Goal: Navigation & Orientation: Find specific page/section

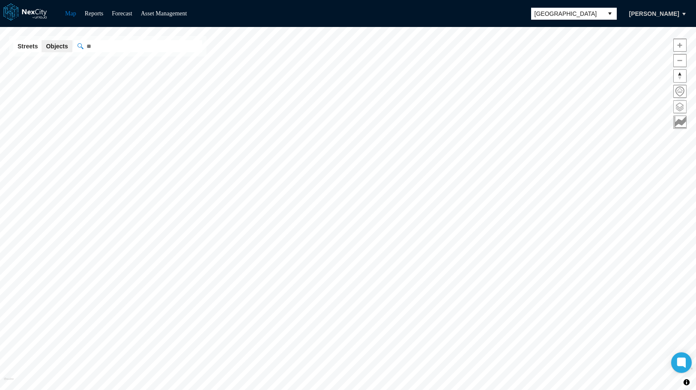
click at [682, 105] on span at bounding box center [679, 107] width 12 height 12
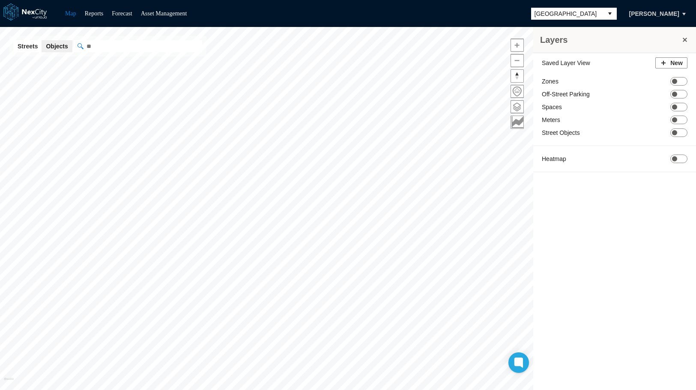
click at [605, 14] on button "select" at bounding box center [610, 14] width 14 height 12
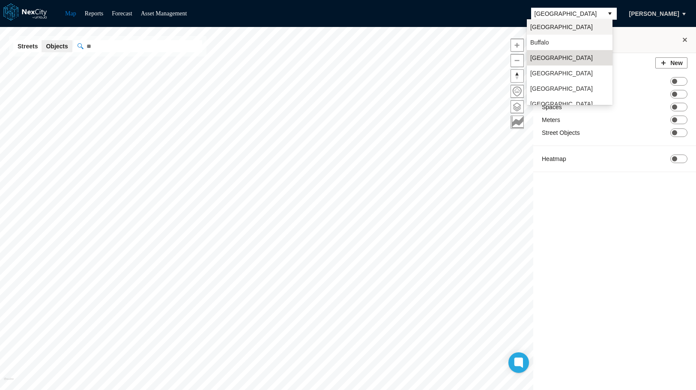
click at [574, 27] on li "[GEOGRAPHIC_DATA]" at bounding box center [570, 26] width 86 height 15
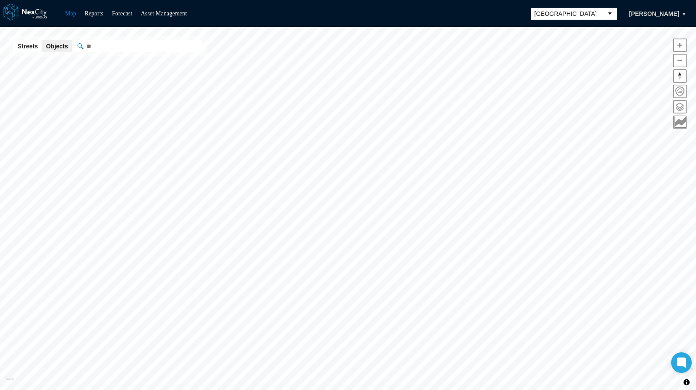
click at [679, 107] on span at bounding box center [679, 107] width 12 height 12
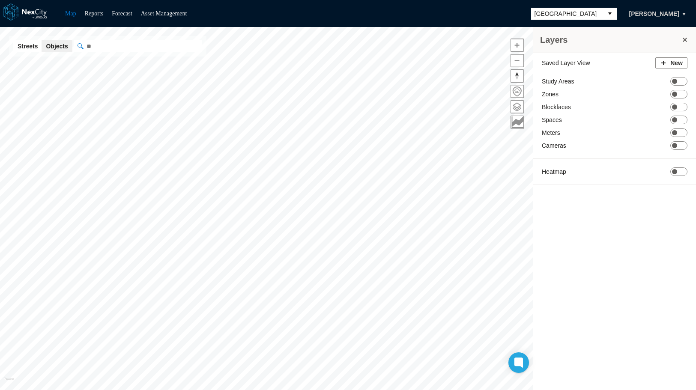
click at [610, 14] on button "select" at bounding box center [610, 14] width 14 height 12
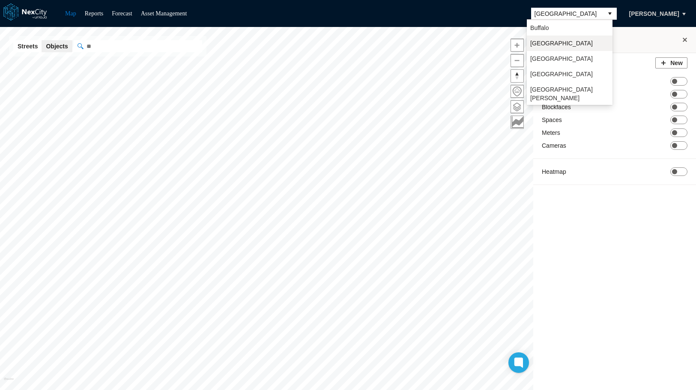
scroll to position [22, 0]
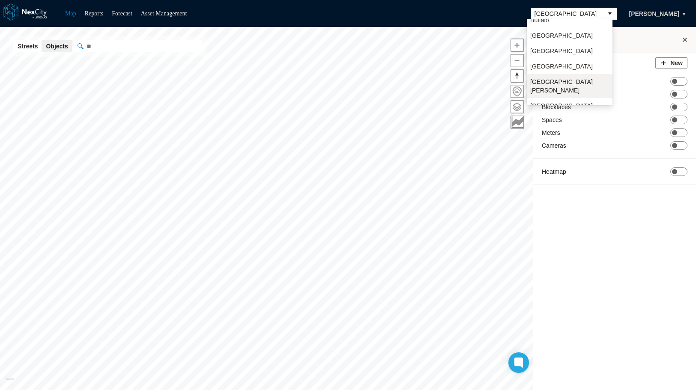
click at [548, 81] on span "[GEOGRAPHIC_DATA][PERSON_NAME]" at bounding box center [569, 85] width 79 height 17
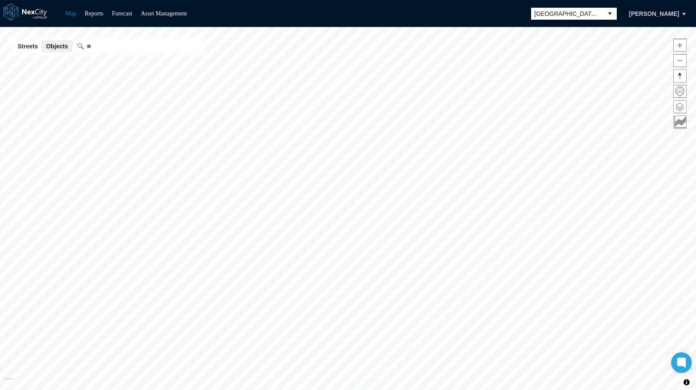
click at [679, 107] on span at bounding box center [679, 107] width 12 height 12
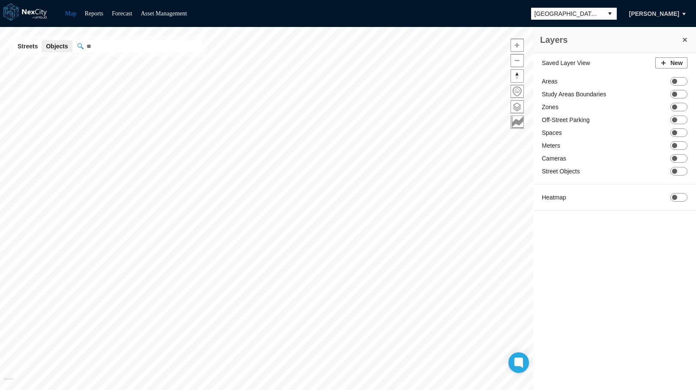
click at [607, 14] on button "select" at bounding box center [610, 14] width 14 height 12
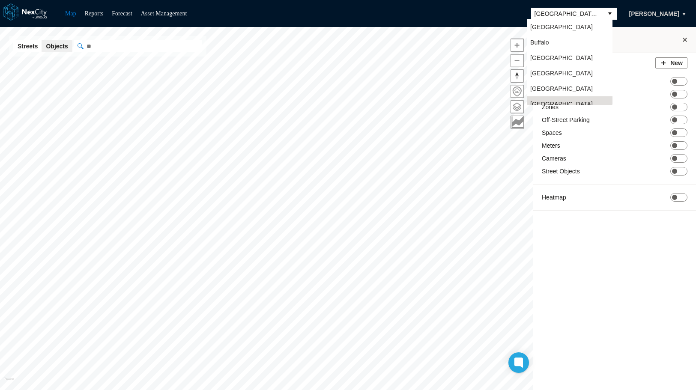
scroll to position [7, 0]
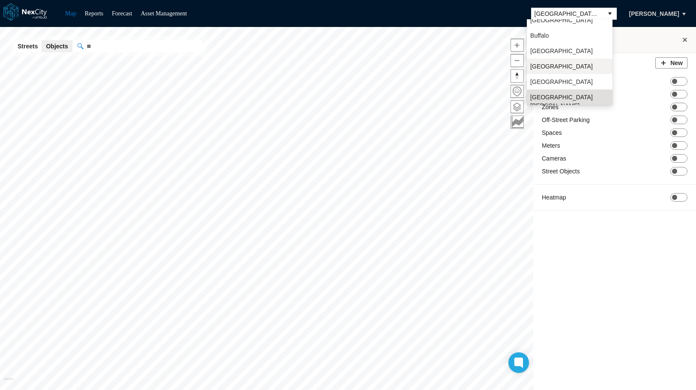
click at [557, 67] on span "[GEOGRAPHIC_DATA]" at bounding box center [561, 66] width 63 height 9
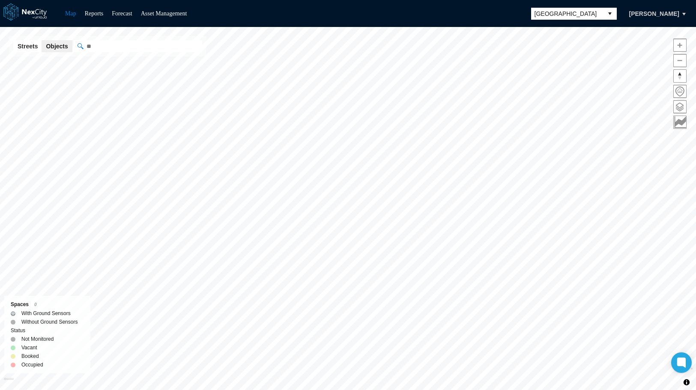
click at [679, 107] on span at bounding box center [679, 107] width 12 height 12
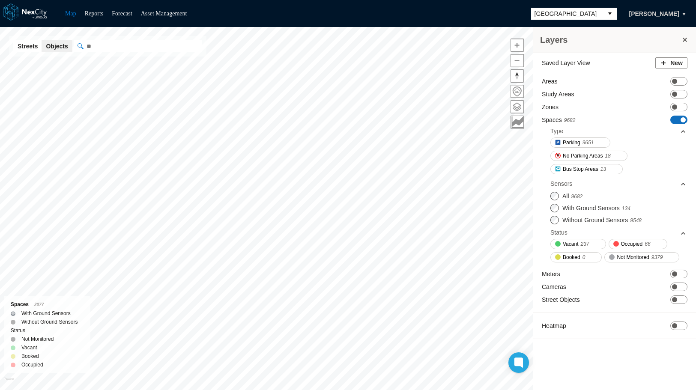
click at [679, 121] on span "ON OFF" at bounding box center [678, 120] width 17 height 9
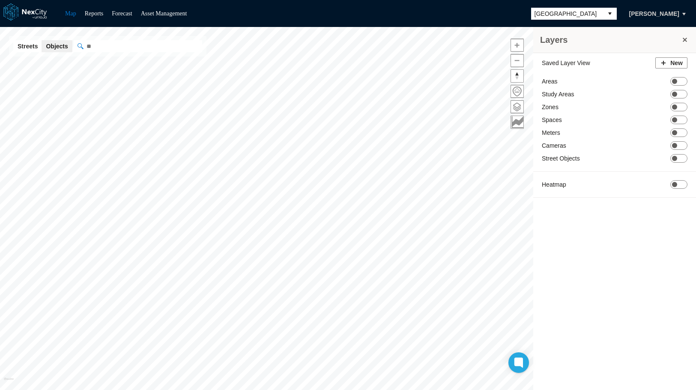
click at [608, 15] on button "select" at bounding box center [610, 14] width 14 height 12
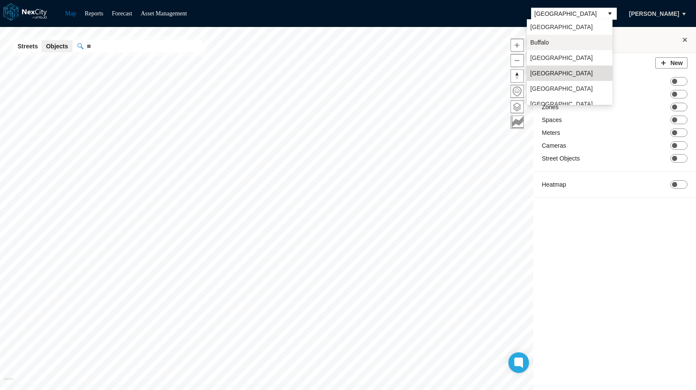
click at [548, 45] on span "Buffalo" at bounding box center [539, 42] width 18 height 9
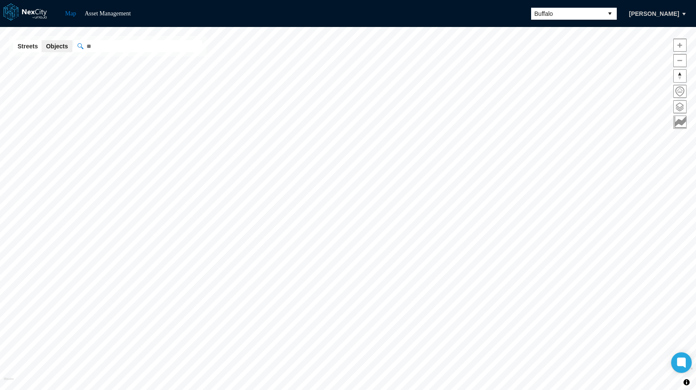
click at [680, 108] on span at bounding box center [679, 107] width 12 height 12
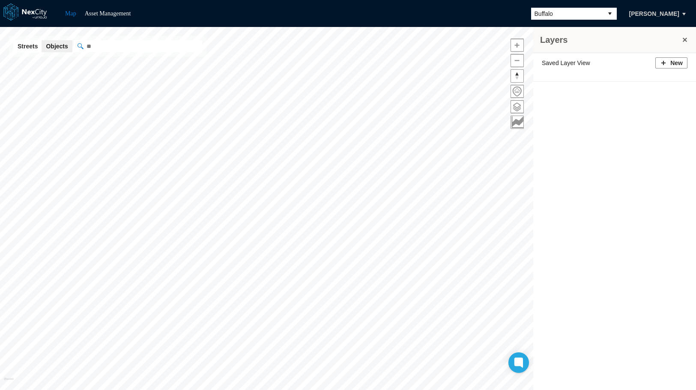
click at [606, 14] on button "select" at bounding box center [610, 14] width 14 height 12
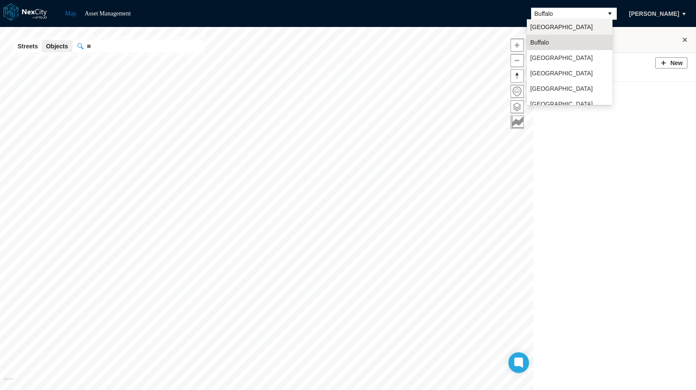
click at [558, 28] on li "[GEOGRAPHIC_DATA]" at bounding box center [570, 26] width 86 height 15
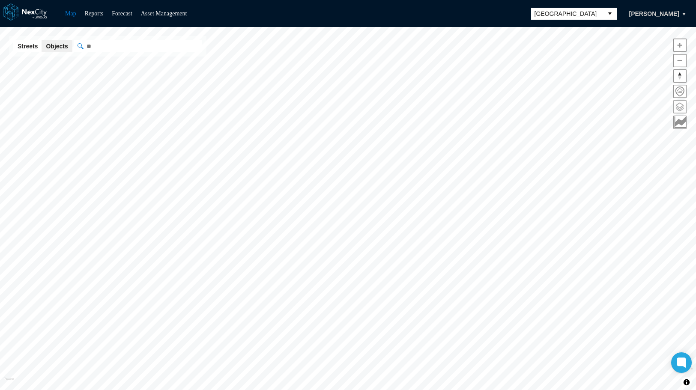
click at [676, 107] on span at bounding box center [679, 107] width 12 height 12
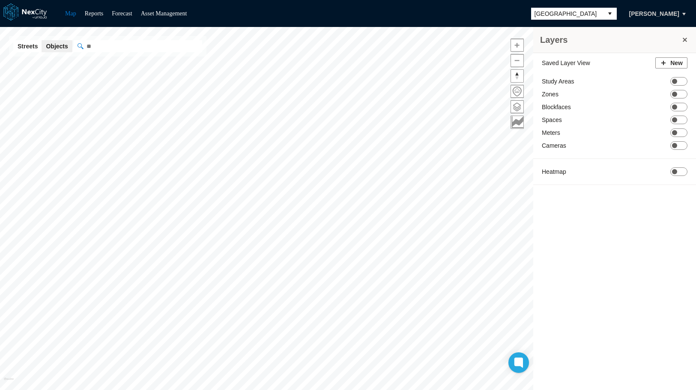
click at [605, 13] on button "select" at bounding box center [610, 14] width 14 height 12
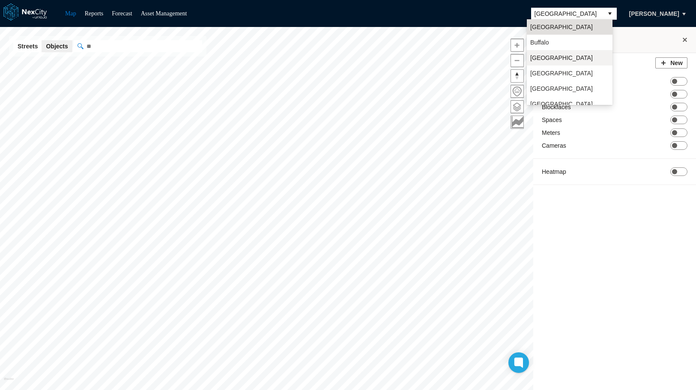
click at [560, 55] on li "[GEOGRAPHIC_DATA]" at bounding box center [570, 57] width 86 height 15
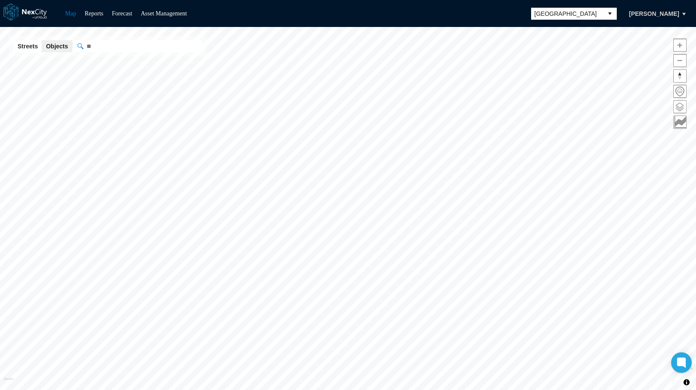
drag, startPoint x: 677, startPoint y: 109, endPoint x: 683, endPoint y: 104, distance: 7.6
click at [683, 104] on span at bounding box center [679, 107] width 12 height 12
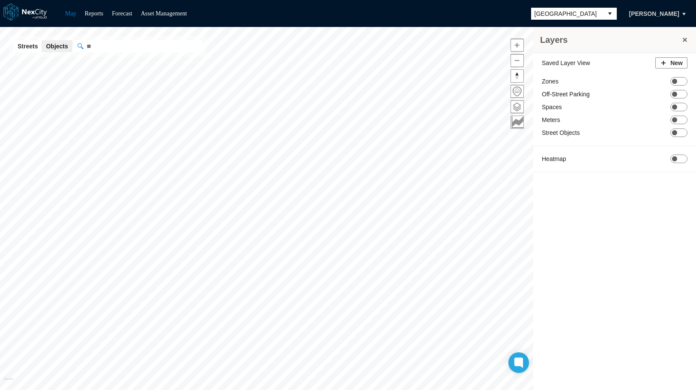
click at [606, 10] on button "select" at bounding box center [610, 14] width 14 height 12
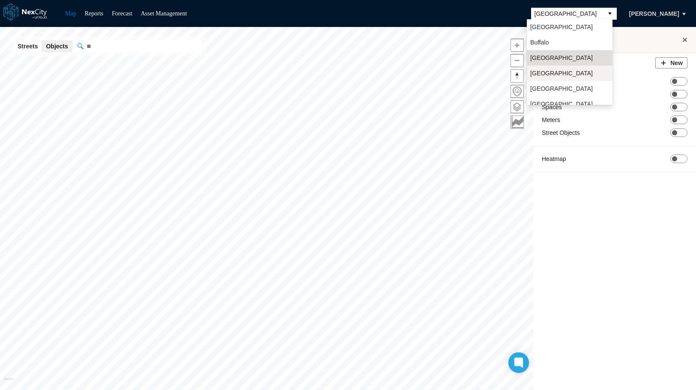
click at [574, 72] on li "[GEOGRAPHIC_DATA]" at bounding box center [570, 73] width 86 height 15
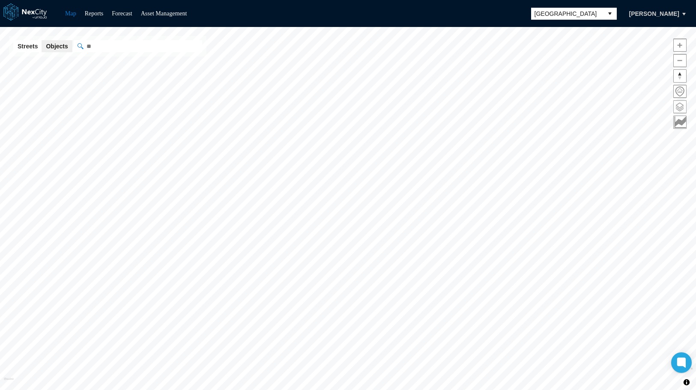
click at [680, 108] on span at bounding box center [679, 107] width 12 height 12
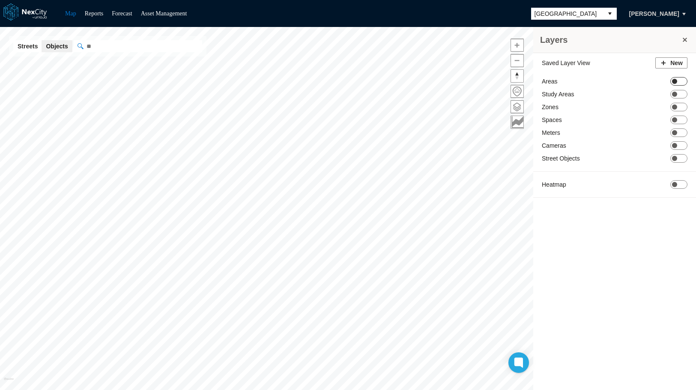
click at [681, 83] on span "ON OFF" at bounding box center [678, 81] width 17 height 9
click at [676, 107] on span "ON OFF" at bounding box center [678, 103] width 17 height 9
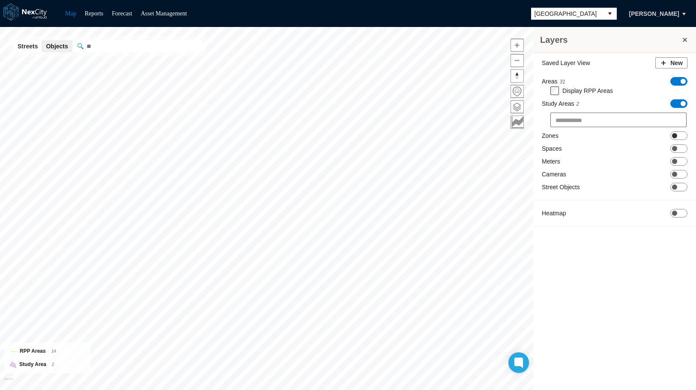
click at [677, 137] on span "ON OFF" at bounding box center [678, 135] width 17 height 9
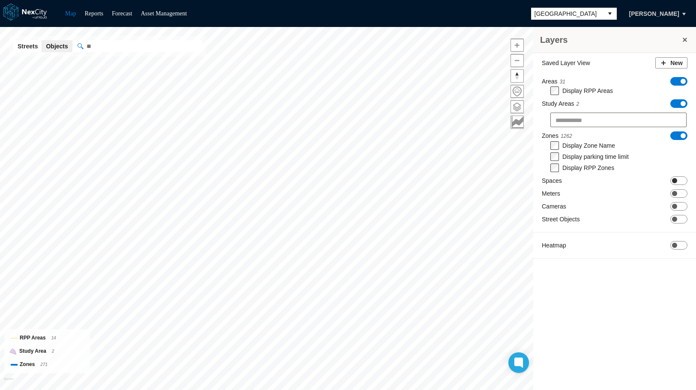
click at [686, 180] on span "ON OFF" at bounding box center [678, 180] width 17 height 9
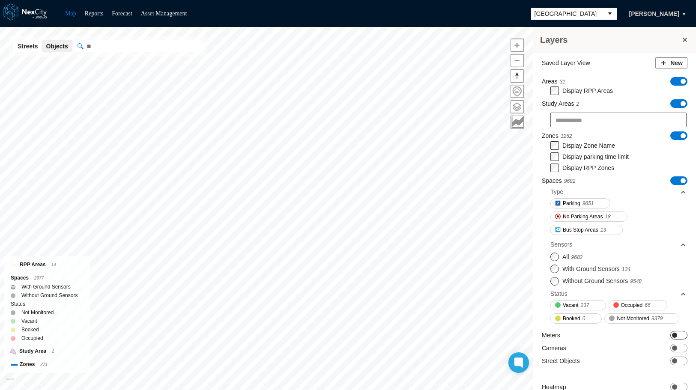
click at [675, 340] on span "ON OFF" at bounding box center [678, 335] width 17 height 9
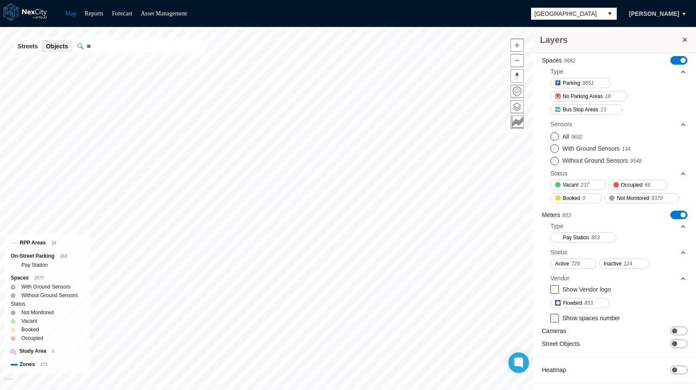
scroll to position [132, 0]
click at [681, 334] on div "Saved Layer View New Areas 31 ON OFF Display RPP Areas Study Areas 2 ON OFF Zon…" at bounding box center [614, 162] width 163 height 459
click at [674, 331] on span "ON OFF" at bounding box center [678, 331] width 17 height 9
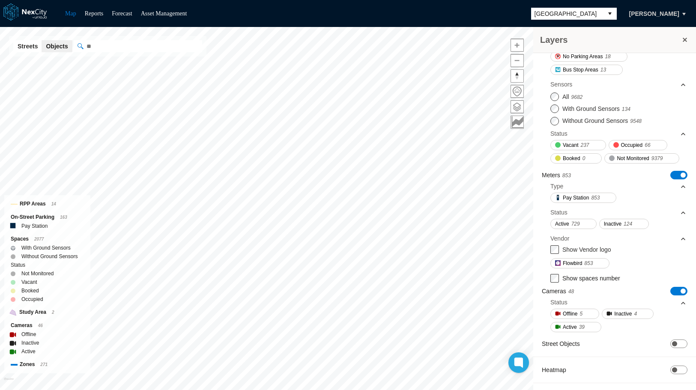
scroll to position [171, 0]
click at [672, 345] on span at bounding box center [674, 343] width 5 height 5
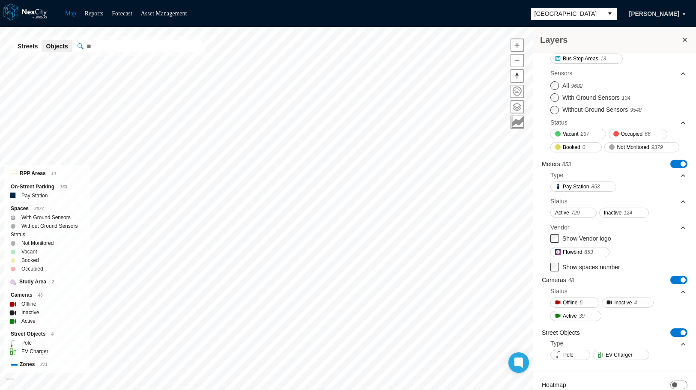
click at [587, 9] on span "[GEOGRAPHIC_DATA]" at bounding box center [567, 14] width 72 height 12
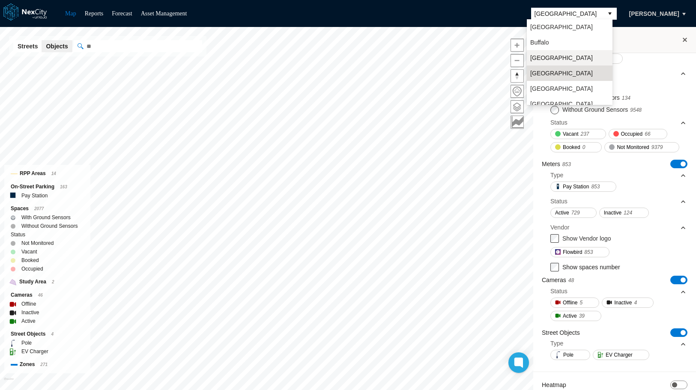
click at [557, 55] on li "[GEOGRAPHIC_DATA]" at bounding box center [570, 57] width 86 height 15
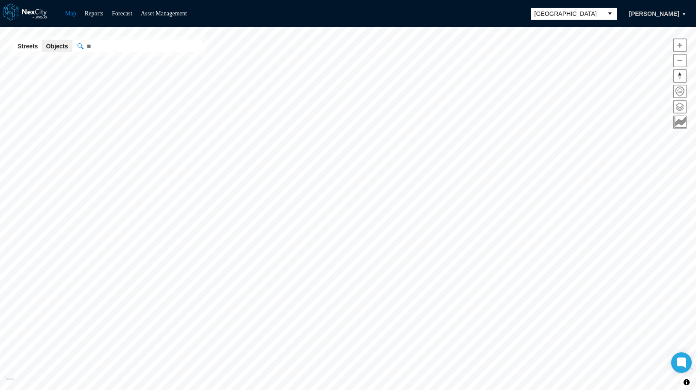
click at [682, 106] on span at bounding box center [679, 107] width 12 height 12
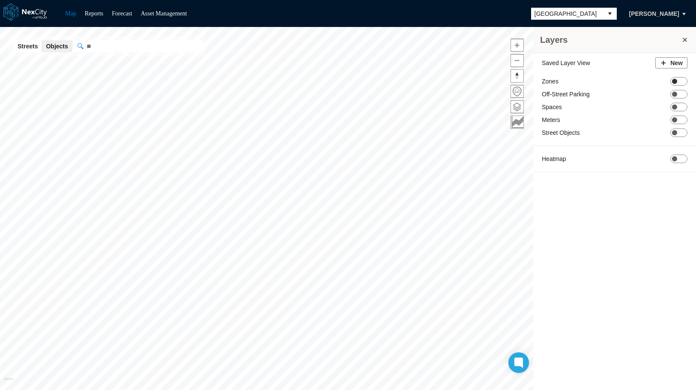
click at [679, 81] on span "ON OFF" at bounding box center [678, 81] width 17 height 9
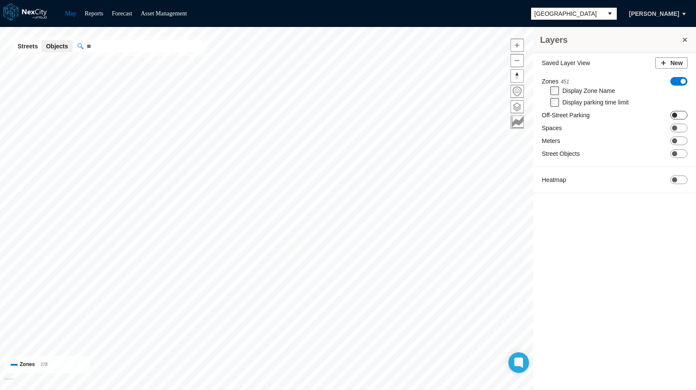
click at [674, 117] on span "ON OFF" at bounding box center [678, 115] width 17 height 9
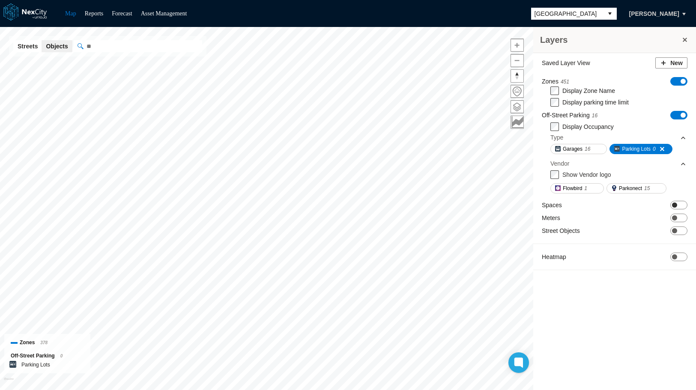
click at [681, 203] on span "ON OFF" at bounding box center [678, 205] width 17 height 9
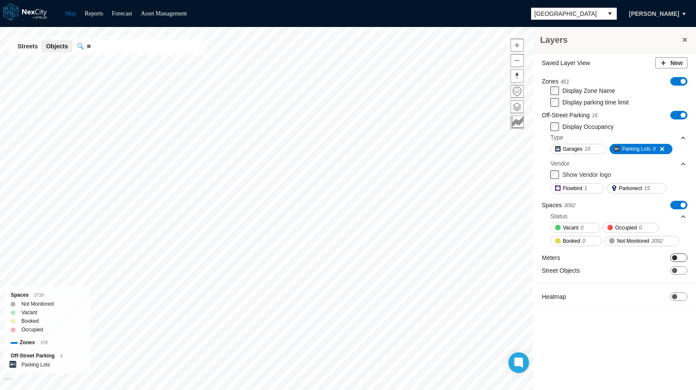
click at [673, 258] on span at bounding box center [674, 257] width 5 height 5
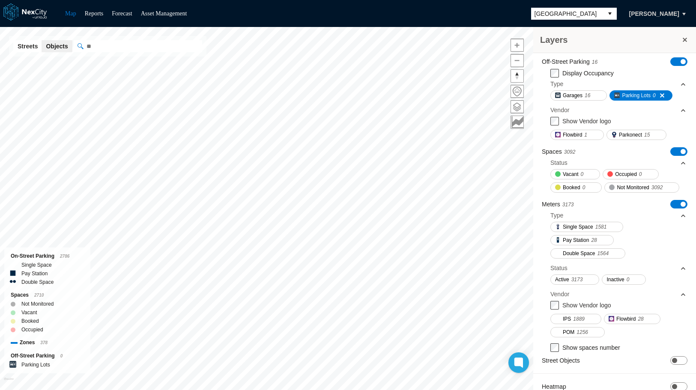
scroll to position [82, 0]
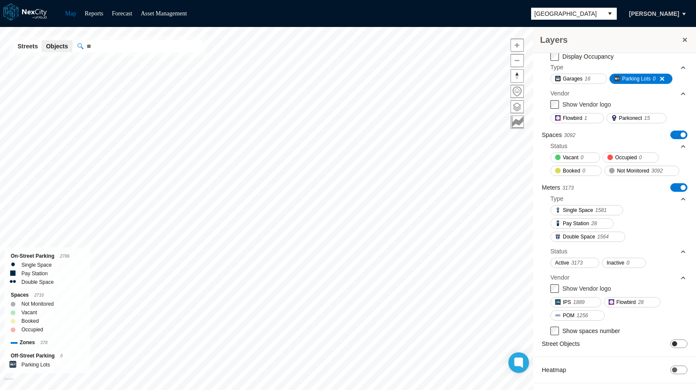
click at [670, 345] on span "ON OFF" at bounding box center [678, 344] width 17 height 9
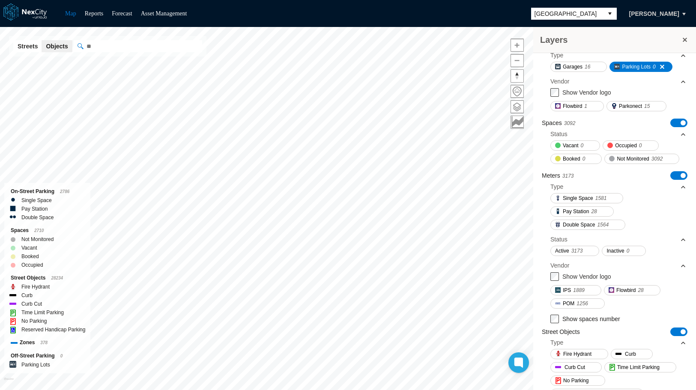
click at [585, 8] on span "[GEOGRAPHIC_DATA]" at bounding box center [567, 14] width 72 height 12
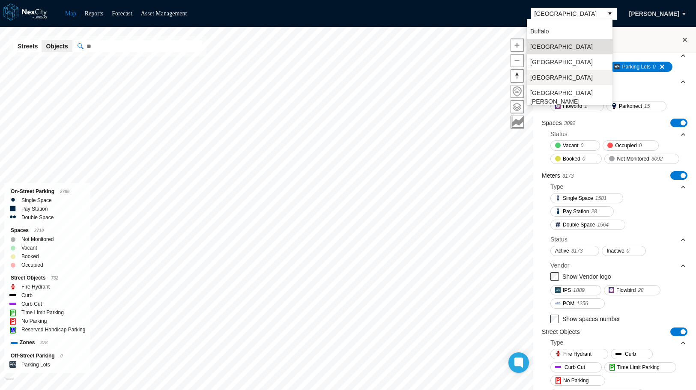
scroll to position [22, 0]
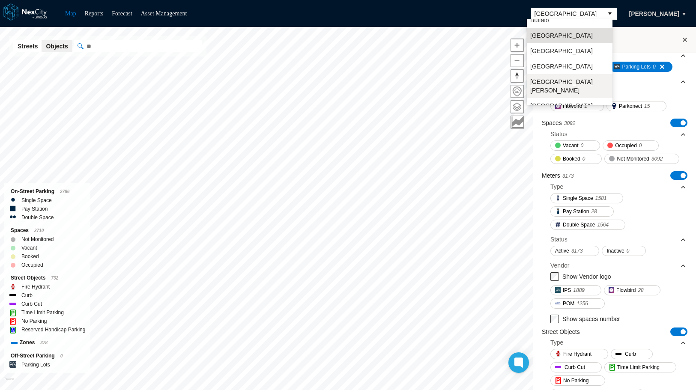
click at [548, 83] on span "[GEOGRAPHIC_DATA][PERSON_NAME]" at bounding box center [569, 85] width 79 height 17
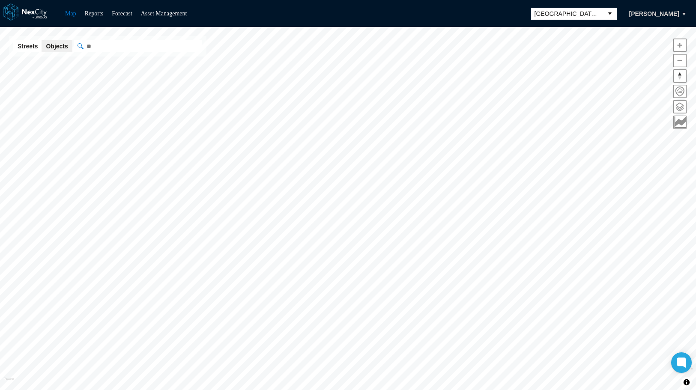
click at [680, 108] on span at bounding box center [679, 107] width 12 height 12
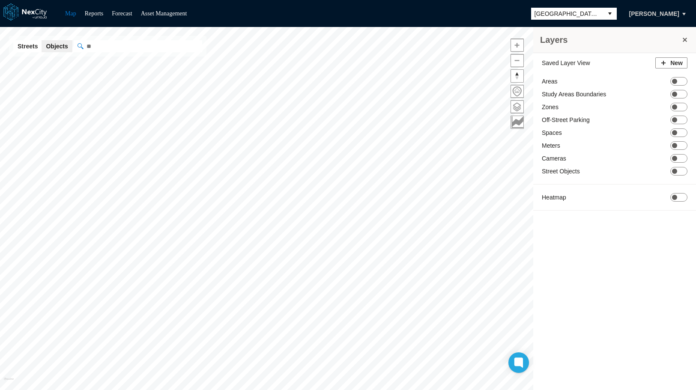
click at [609, 13] on button "select" at bounding box center [610, 14] width 14 height 12
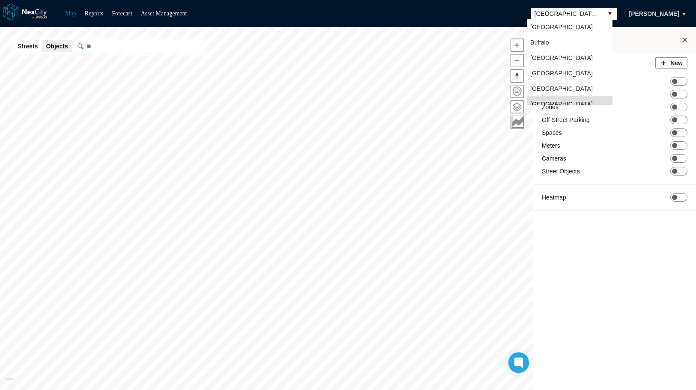
scroll to position [7, 0]
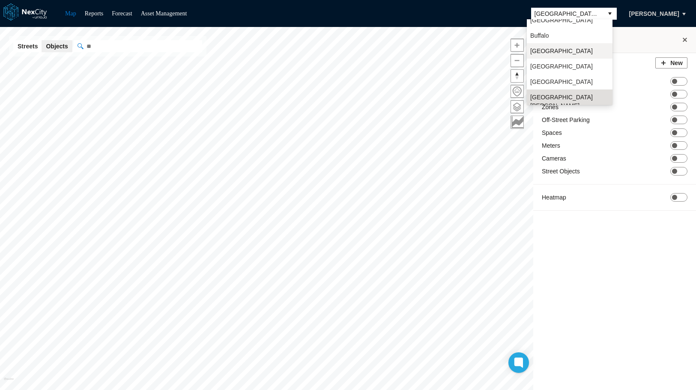
click at [557, 52] on li "[GEOGRAPHIC_DATA]" at bounding box center [570, 50] width 86 height 15
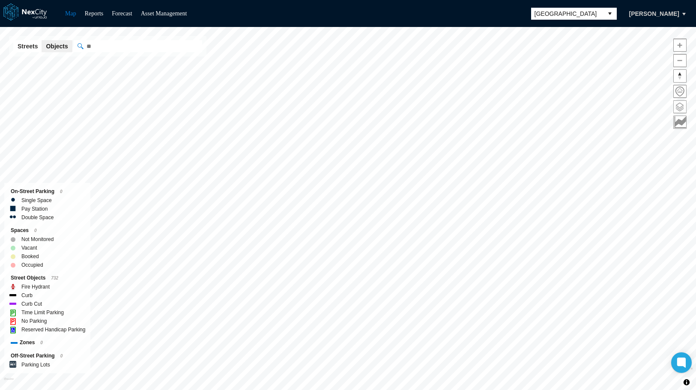
click at [680, 108] on span at bounding box center [679, 107] width 12 height 12
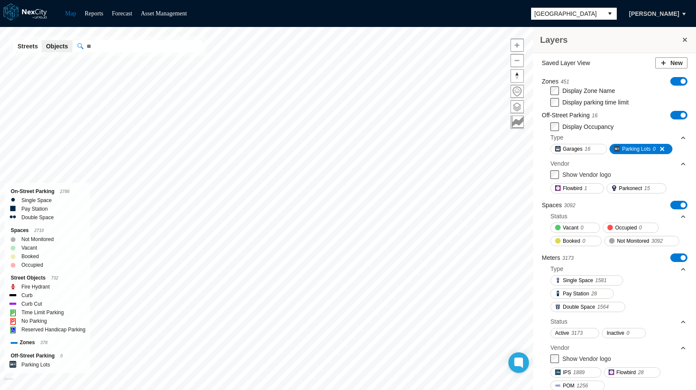
click at [671, 82] on span "ON OFF" at bounding box center [678, 81] width 17 height 9
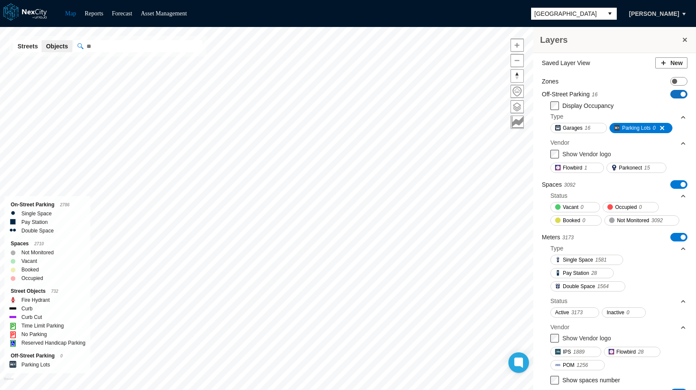
click at [671, 93] on span "ON OFF" at bounding box center [678, 94] width 17 height 9
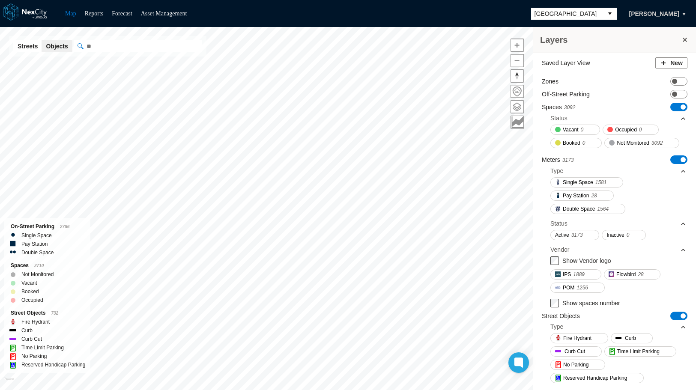
click at [673, 103] on span "ON OFF" at bounding box center [678, 107] width 17 height 9
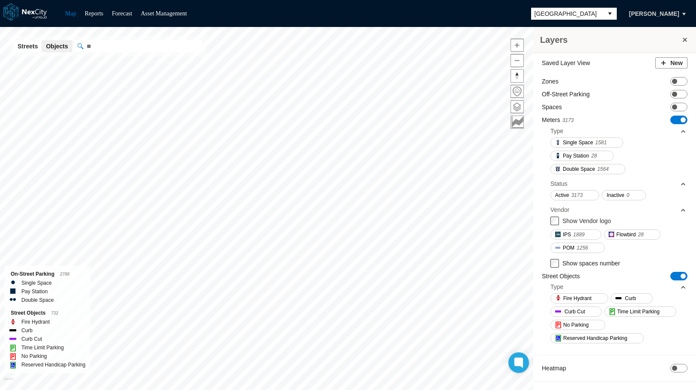
click at [674, 119] on span "ON OFF" at bounding box center [678, 120] width 17 height 9
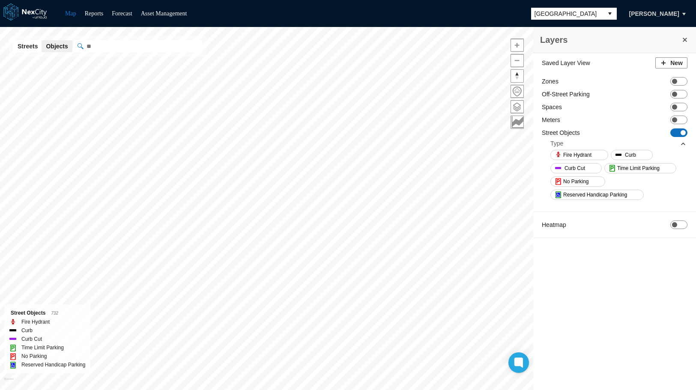
click at [679, 135] on span "ON OFF" at bounding box center [678, 132] width 17 height 9
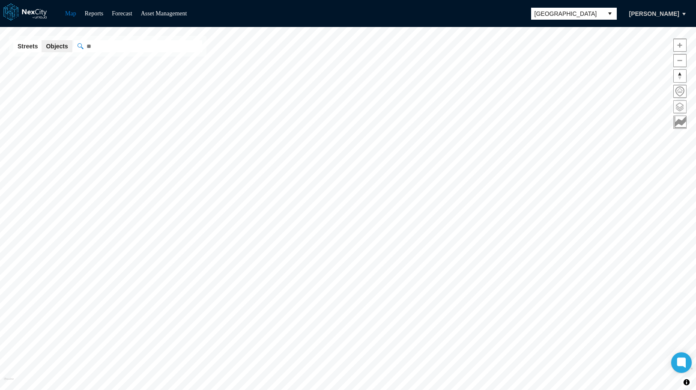
click at [677, 107] on span at bounding box center [679, 107] width 12 height 12
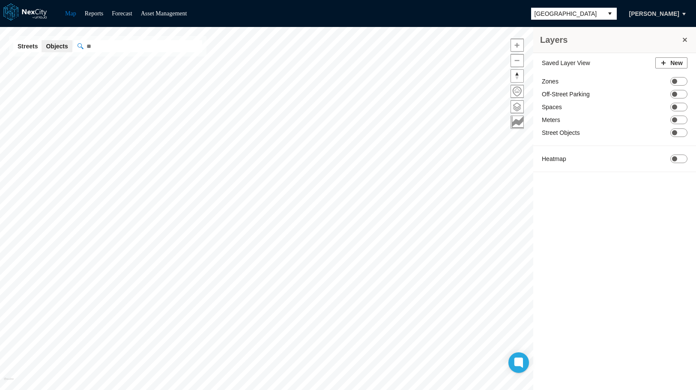
click at [606, 14] on button "select" at bounding box center [610, 14] width 14 height 12
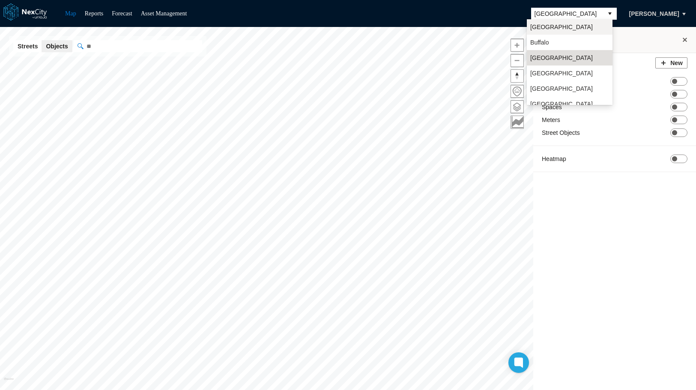
click at [569, 27] on li "[GEOGRAPHIC_DATA]" at bounding box center [570, 26] width 86 height 15
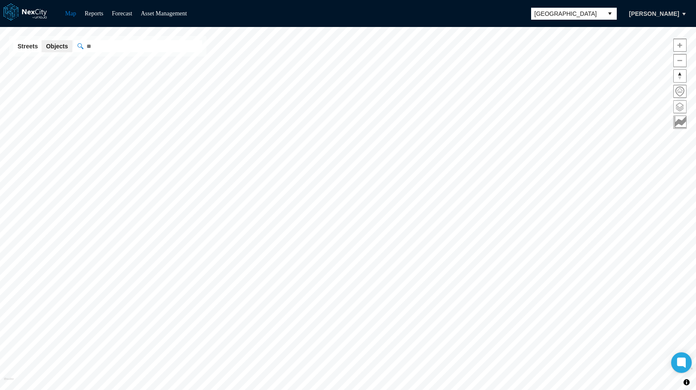
click at [679, 107] on span at bounding box center [679, 107] width 12 height 12
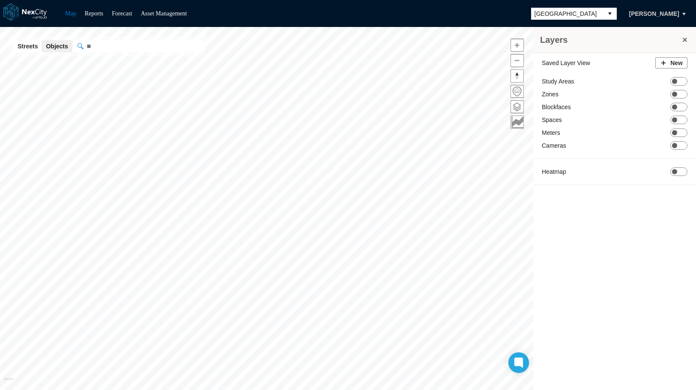
click at [608, 13] on button "select" at bounding box center [610, 14] width 14 height 12
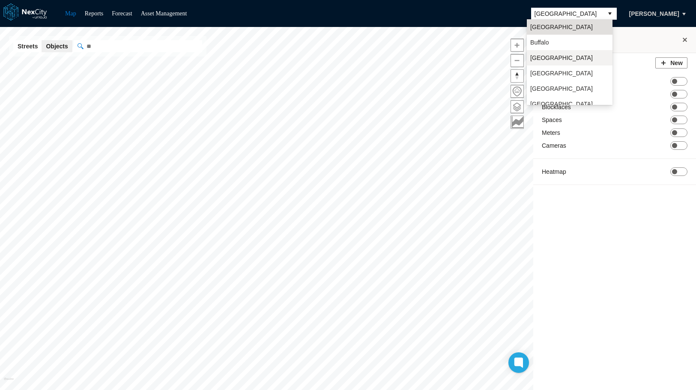
click at [562, 57] on li "[GEOGRAPHIC_DATA]" at bounding box center [570, 57] width 86 height 15
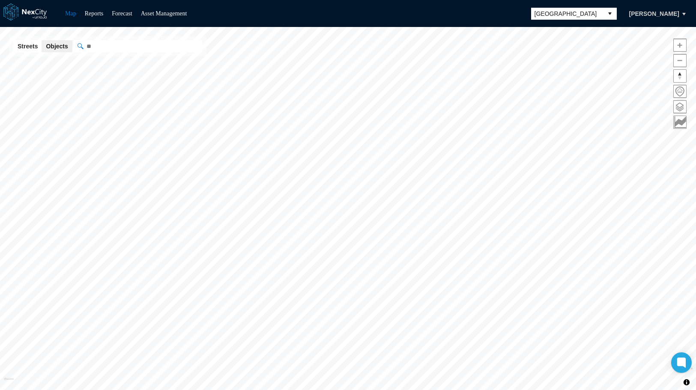
click at [679, 107] on span at bounding box center [679, 107] width 12 height 12
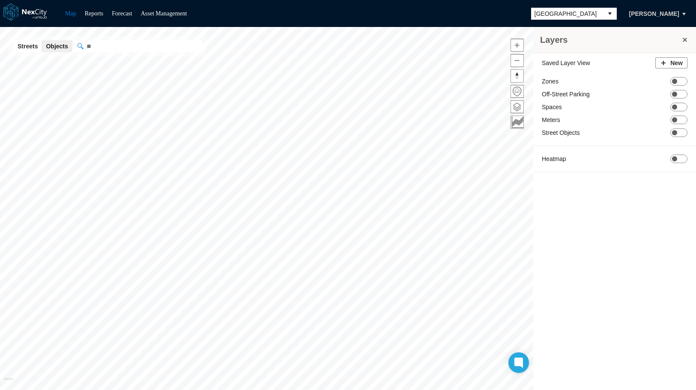
click at [610, 13] on button "select" at bounding box center [610, 14] width 14 height 12
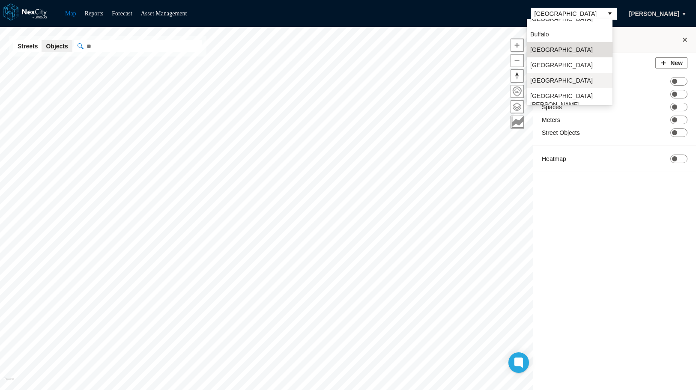
scroll to position [22, 0]
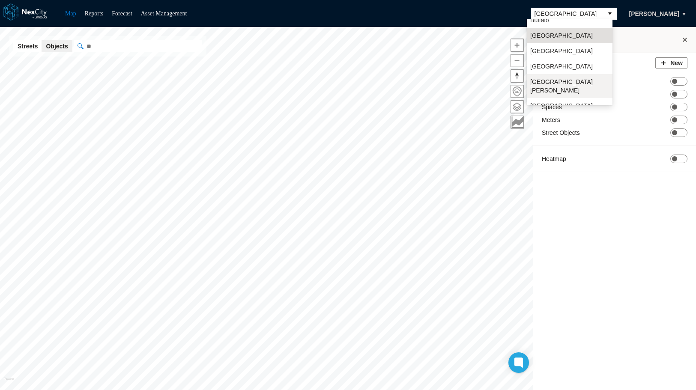
click at [552, 81] on span "[GEOGRAPHIC_DATA][PERSON_NAME]" at bounding box center [569, 85] width 79 height 17
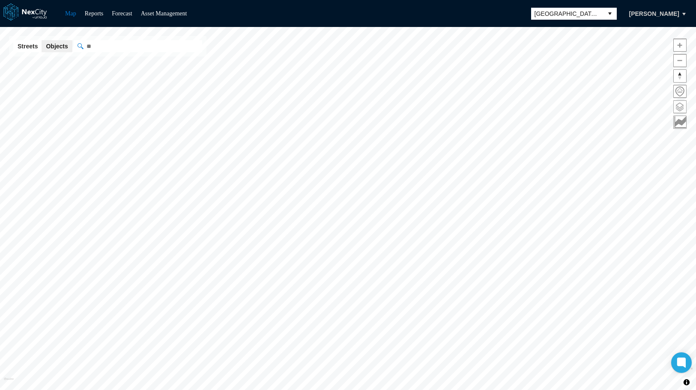
click at [680, 108] on span at bounding box center [679, 107] width 12 height 12
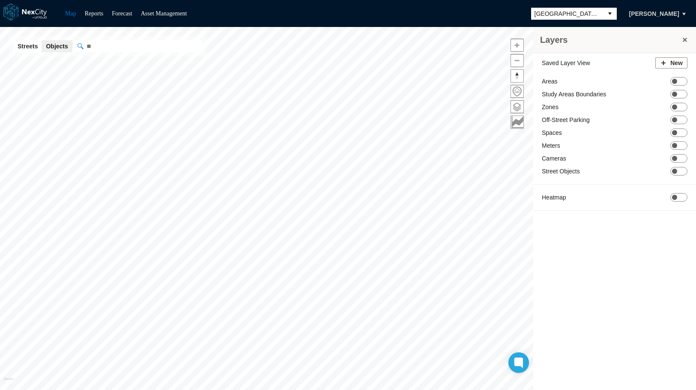
click at [606, 12] on button "select" at bounding box center [610, 14] width 14 height 12
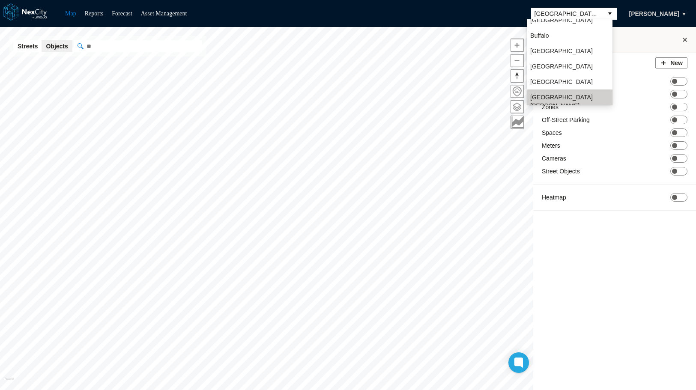
scroll to position [22, 0]
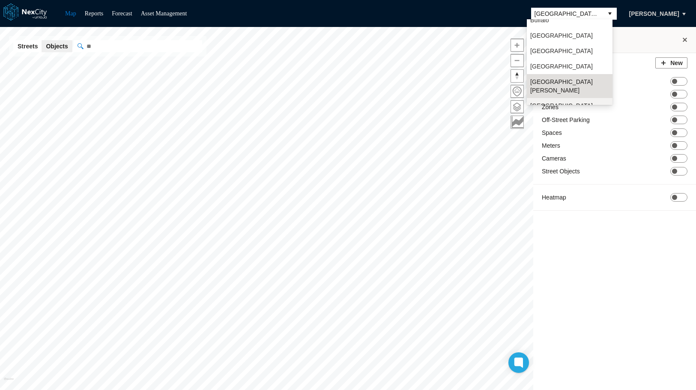
click at [543, 101] on span "[GEOGRAPHIC_DATA]" at bounding box center [561, 105] width 63 height 9
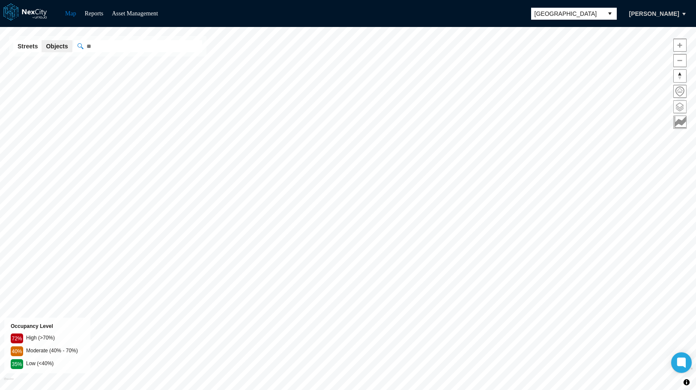
click at [682, 107] on span at bounding box center [679, 107] width 12 height 12
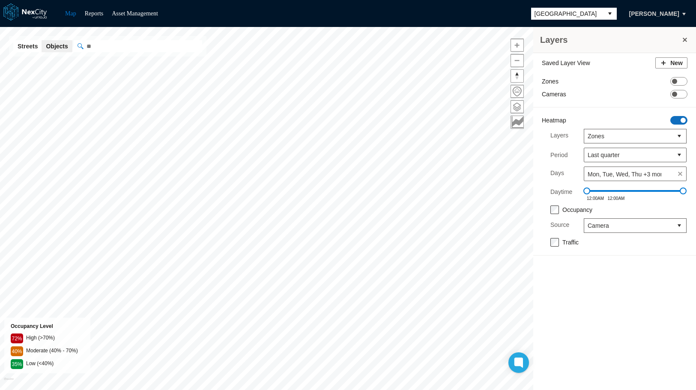
click at [682, 119] on span at bounding box center [682, 120] width 5 height 5
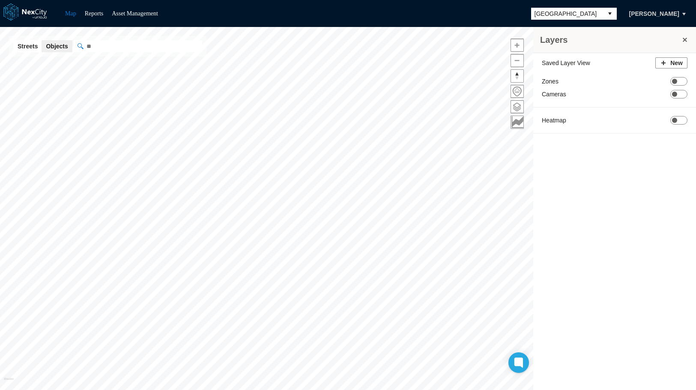
click at [606, 11] on button "select" at bounding box center [610, 14] width 14 height 12
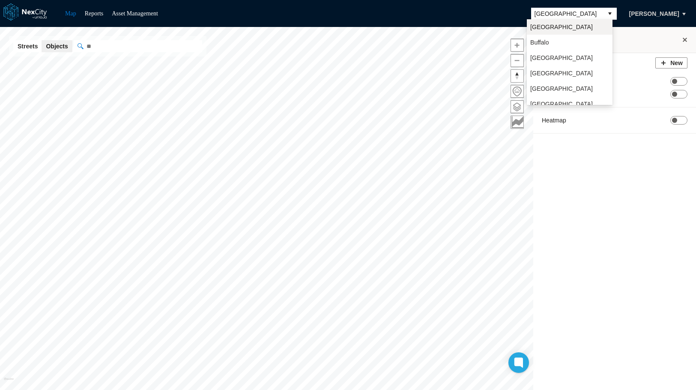
click at [555, 28] on li "[GEOGRAPHIC_DATA]" at bounding box center [570, 26] width 86 height 15
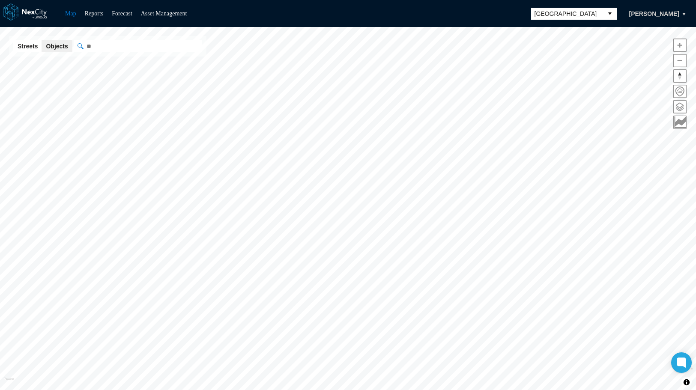
click at [680, 107] on span at bounding box center [679, 107] width 12 height 12
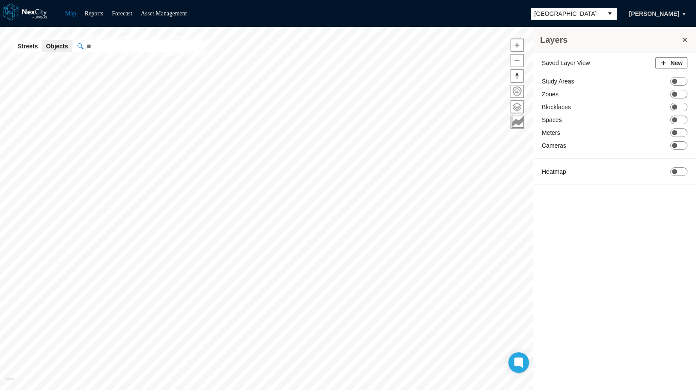
click at [603, 13] on button "select" at bounding box center [610, 14] width 14 height 12
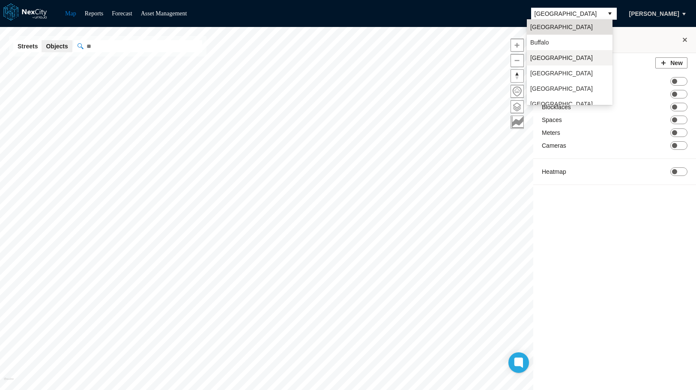
click at [562, 57] on li "[GEOGRAPHIC_DATA]" at bounding box center [570, 57] width 86 height 15
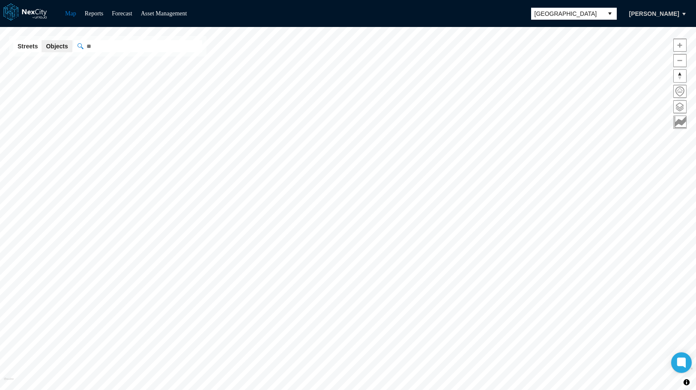
click at [684, 107] on span at bounding box center [679, 107] width 12 height 12
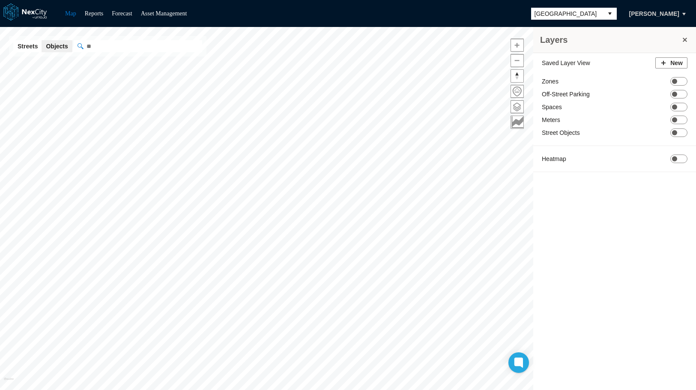
click at [603, 10] on button "select" at bounding box center [610, 14] width 14 height 12
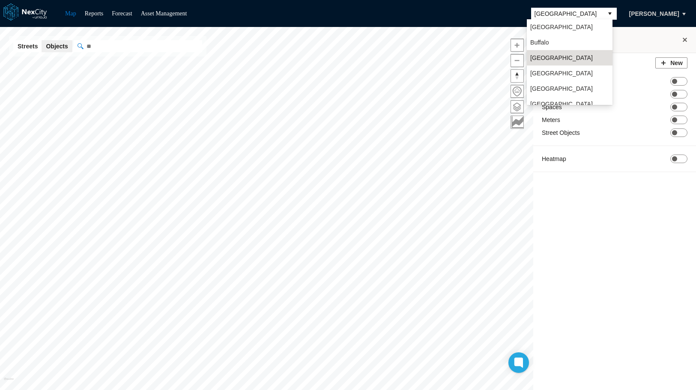
click at [556, 26] on li "[GEOGRAPHIC_DATA]" at bounding box center [570, 26] width 86 height 15
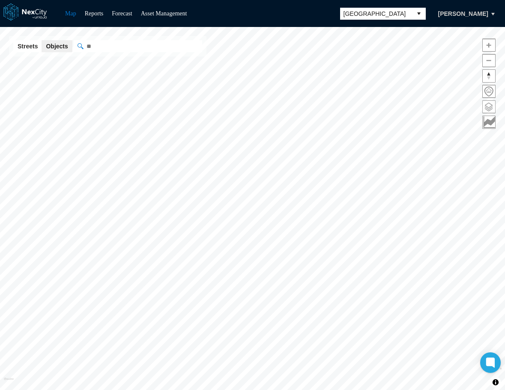
click at [486, 105] on span at bounding box center [489, 107] width 12 height 12
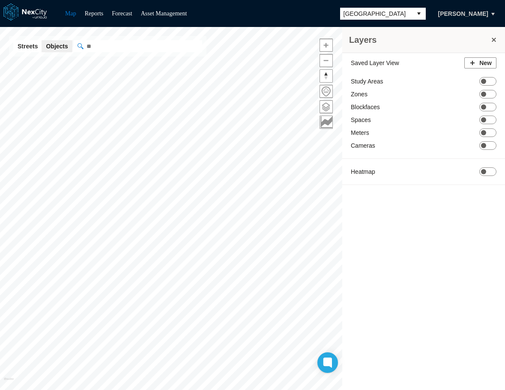
click at [495, 41] on button at bounding box center [493, 40] width 9 height 12
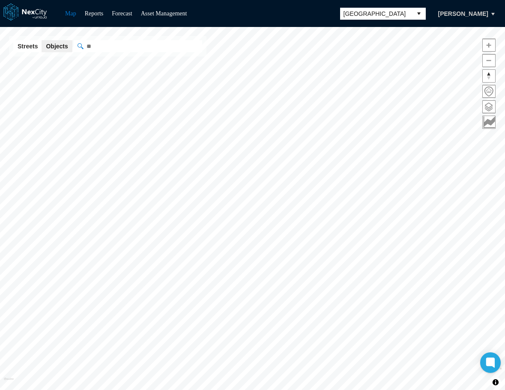
click at [417, 14] on button "select" at bounding box center [419, 14] width 14 height 12
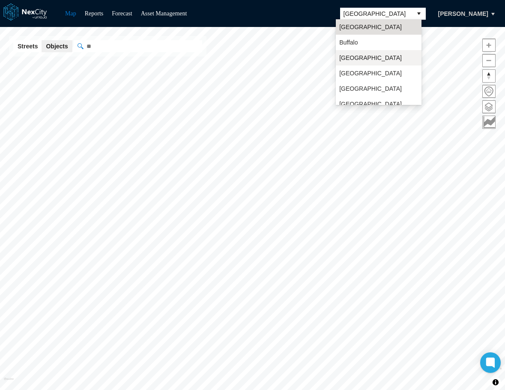
click at [370, 55] on li "[GEOGRAPHIC_DATA]" at bounding box center [379, 57] width 86 height 15
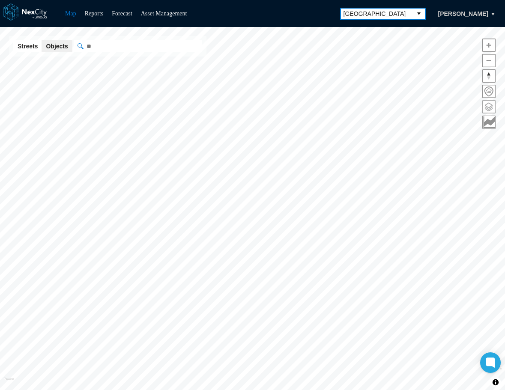
click at [489, 108] on span at bounding box center [489, 107] width 12 height 12
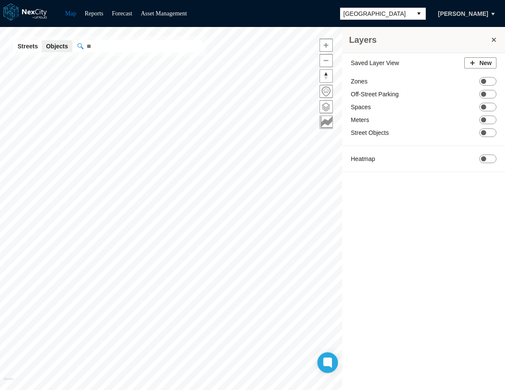
click at [415, 12] on button "select" at bounding box center [419, 14] width 14 height 12
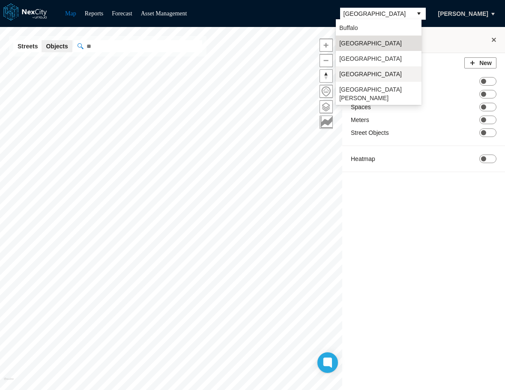
scroll to position [22, 0]
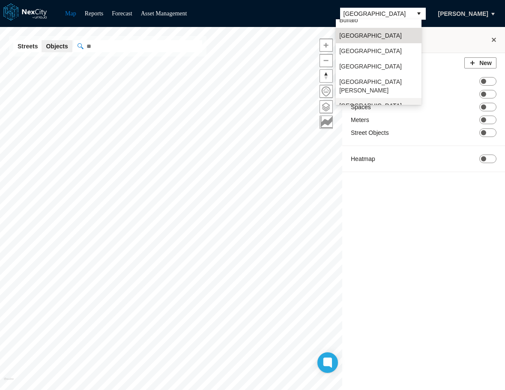
click at [354, 101] on span "[GEOGRAPHIC_DATA]" at bounding box center [370, 105] width 63 height 9
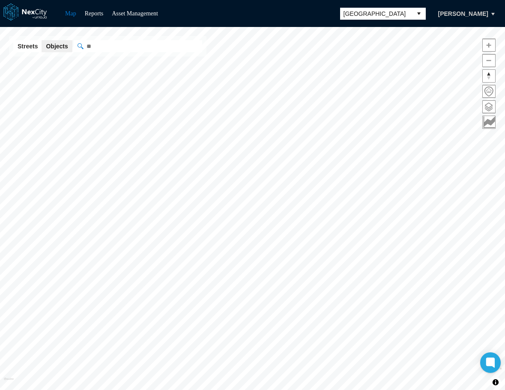
click at [491, 107] on span at bounding box center [489, 107] width 12 height 12
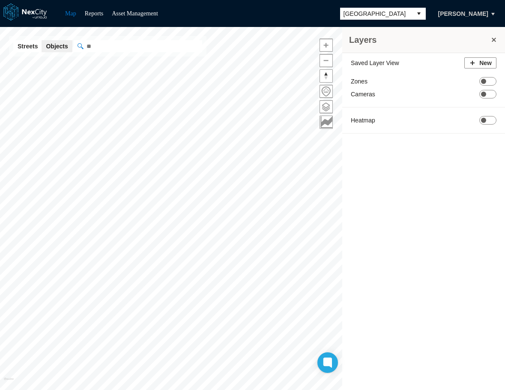
click at [414, 14] on button "select" at bounding box center [419, 14] width 14 height 12
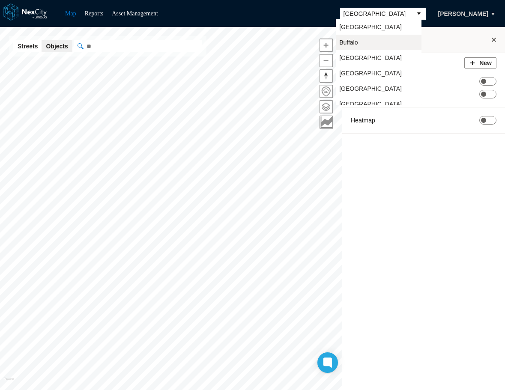
scroll to position [22, 0]
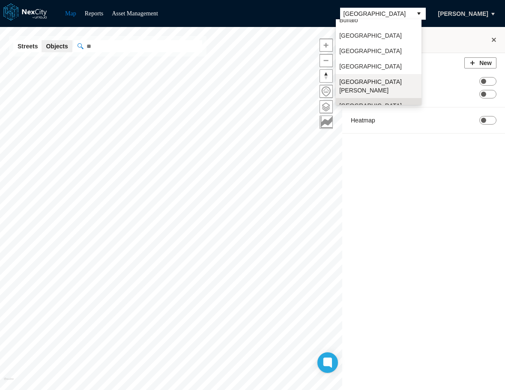
click at [362, 84] on li "[GEOGRAPHIC_DATA][PERSON_NAME]" at bounding box center [379, 86] width 86 height 24
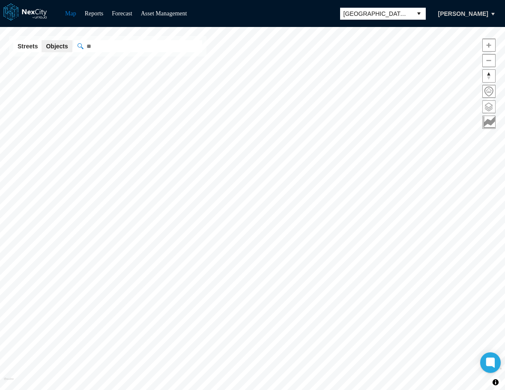
click at [488, 106] on span at bounding box center [489, 107] width 12 height 12
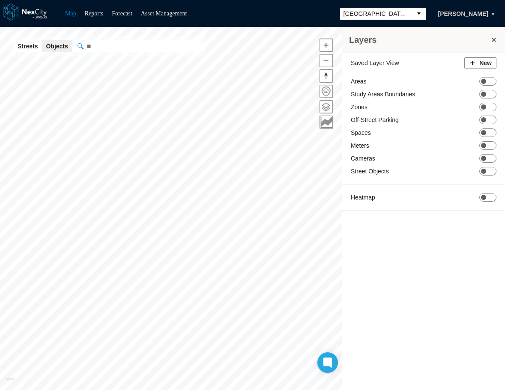
click at [413, 14] on button "select" at bounding box center [419, 14] width 14 height 12
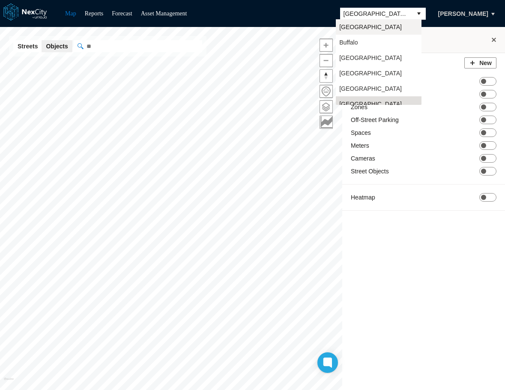
scroll to position [7, 0]
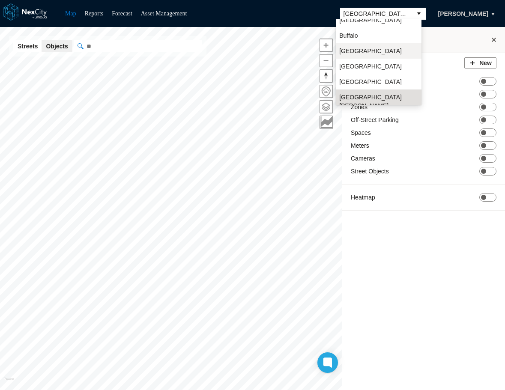
click at [373, 50] on li "[GEOGRAPHIC_DATA]" at bounding box center [379, 50] width 86 height 15
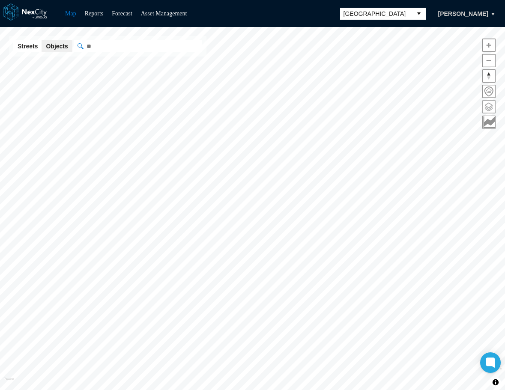
click at [489, 105] on span at bounding box center [489, 107] width 12 height 12
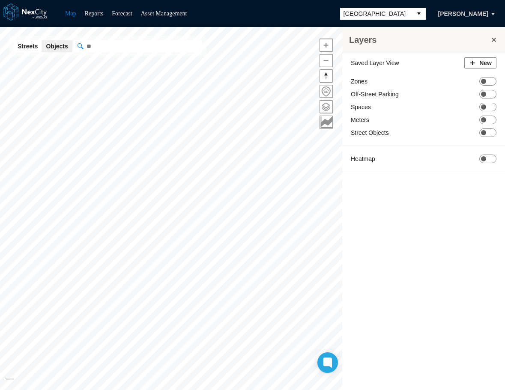
click at [417, 14] on button "select" at bounding box center [419, 14] width 14 height 12
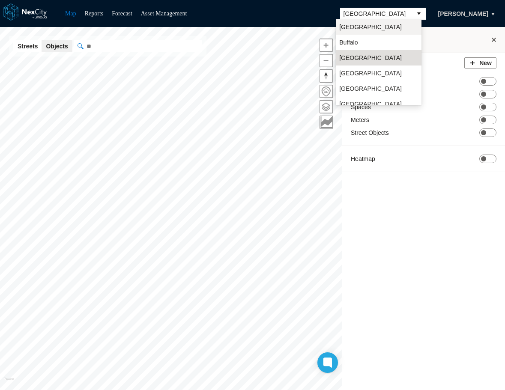
click at [381, 25] on li "[GEOGRAPHIC_DATA]" at bounding box center [379, 26] width 86 height 15
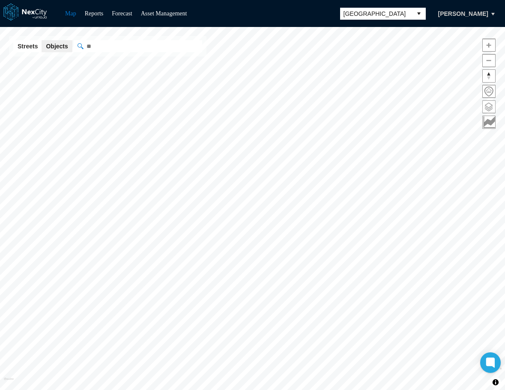
click at [488, 108] on span at bounding box center [489, 107] width 12 height 12
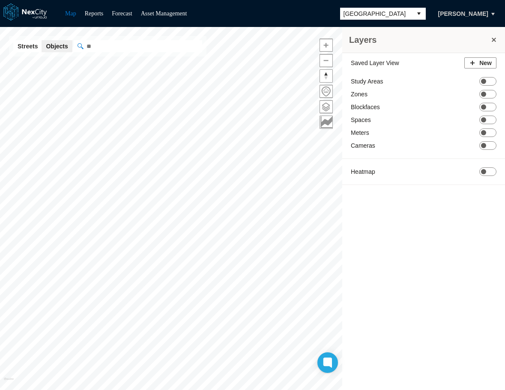
click at [412, 12] on button "select" at bounding box center [419, 14] width 14 height 12
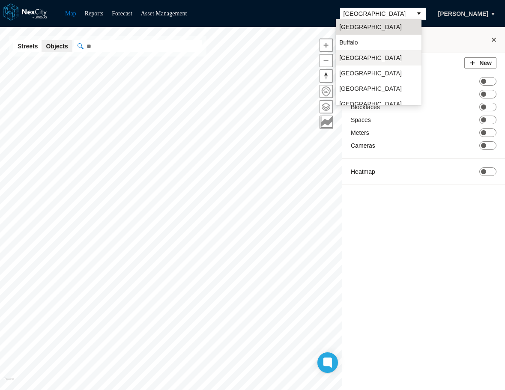
click at [361, 52] on li "[GEOGRAPHIC_DATA]" at bounding box center [379, 57] width 86 height 15
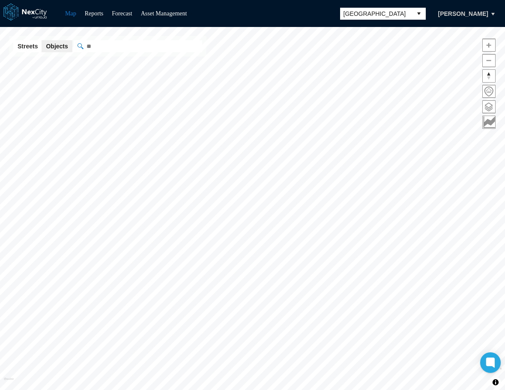
click at [491, 106] on span at bounding box center [489, 107] width 12 height 12
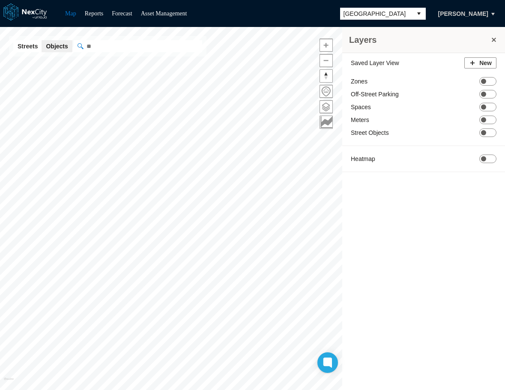
click at [417, 12] on button "select" at bounding box center [419, 14] width 14 height 12
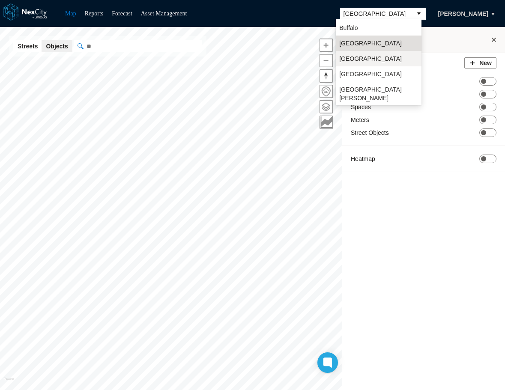
scroll to position [22, 0]
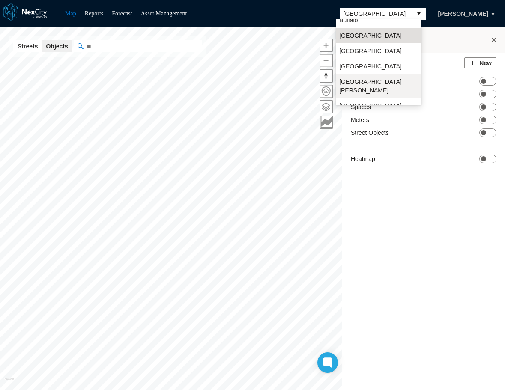
click at [362, 78] on li "[GEOGRAPHIC_DATA][PERSON_NAME]" at bounding box center [379, 86] width 86 height 24
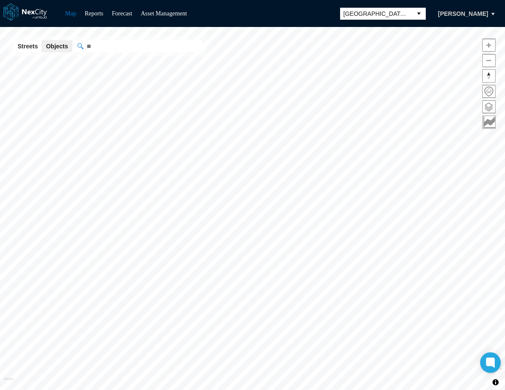
click at [488, 108] on span at bounding box center [489, 107] width 12 height 12
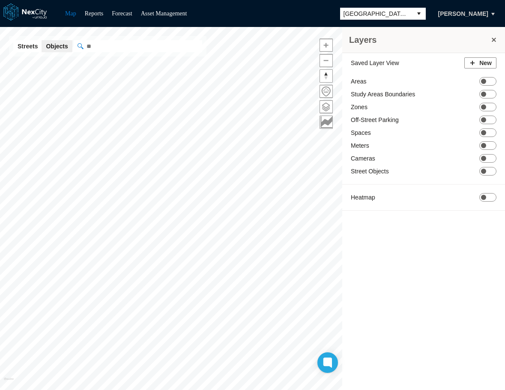
click at [412, 11] on button "select" at bounding box center [419, 14] width 14 height 12
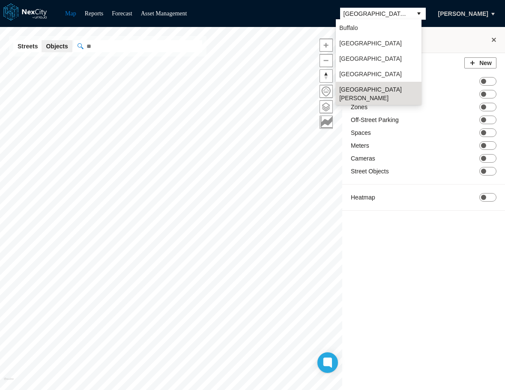
scroll to position [22, 0]
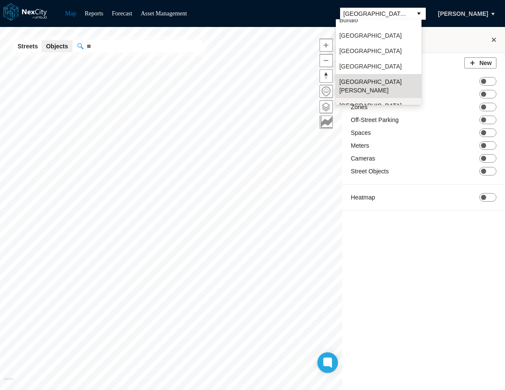
click at [363, 98] on li "[GEOGRAPHIC_DATA]" at bounding box center [379, 105] width 86 height 15
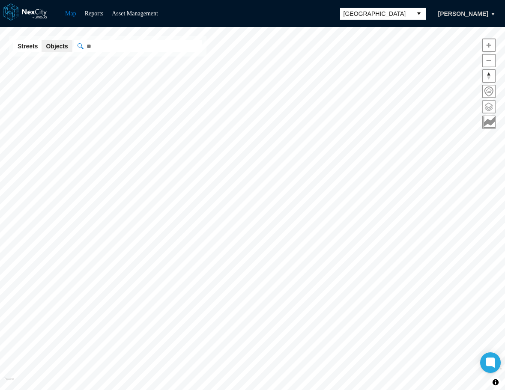
click at [489, 104] on span at bounding box center [489, 107] width 12 height 12
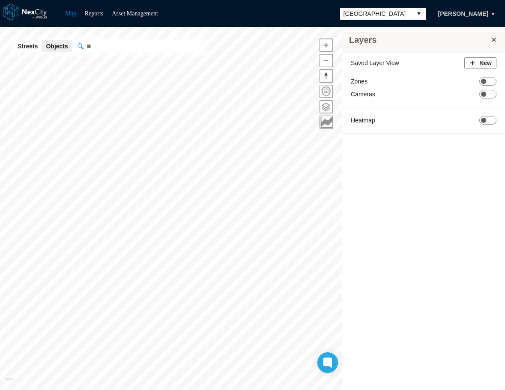
click at [415, 11] on button "select" at bounding box center [419, 14] width 14 height 12
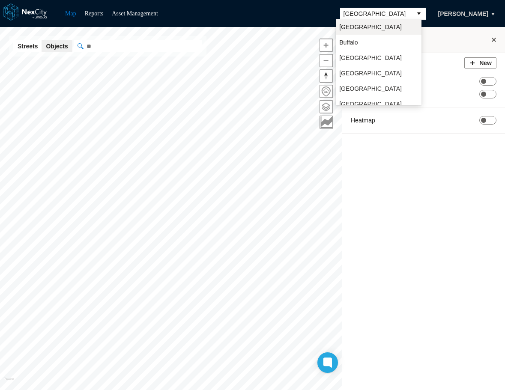
click at [369, 26] on li "[GEOGRAPHIC_DATA]" at bounding box center [379, 26] width 86 height 15
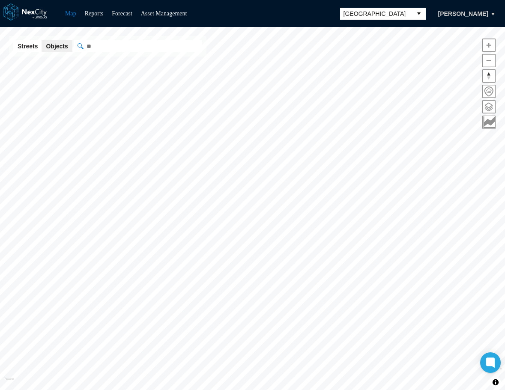
click at [487, 108] on span at bounding box center [489, 107] width 12 height 12
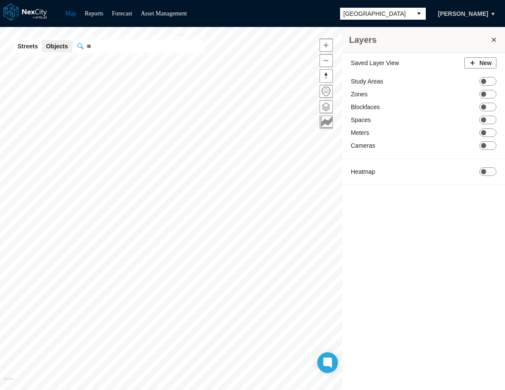
click at [412, 11] on button "select" at bounding box center [419, 14] width 14 height 12
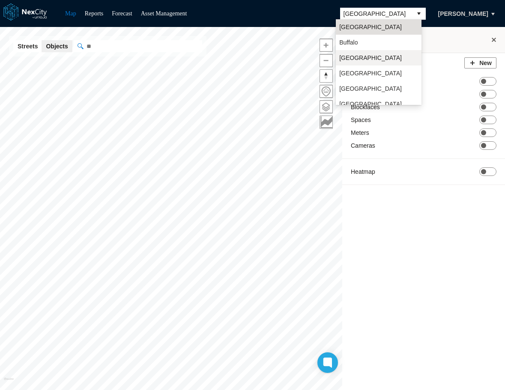
click at [368, 58] on li "[GEOGRAPHIC_DATA]" at bounding box center [379, 57] width 86 height 15
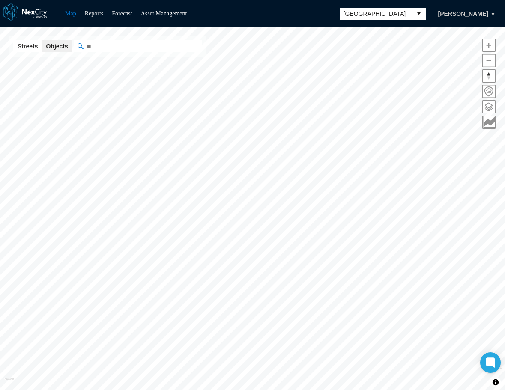
click at [489, 109] on span at bounding box center [489, 107] width 12 height 12
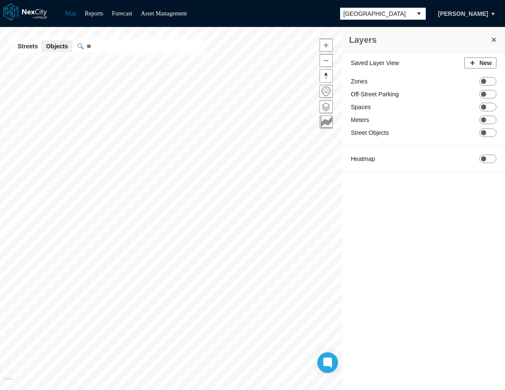
click at [405, 12] on span "[GEOGRAPHIC_DATA]" at bounding box center [376, 14] width 72 height 12
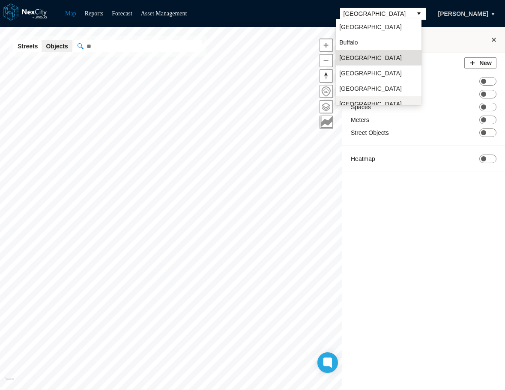
click at [363, 98] on li "[GEOGRAPHIC_DATA][PERSON_NAME]" at bounding box center [379, 108] width 86 height 24
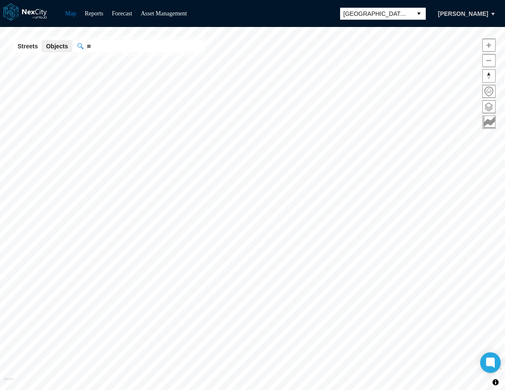
click at [488, 106] on span at bounding box center [489, 107] width 12 height 12
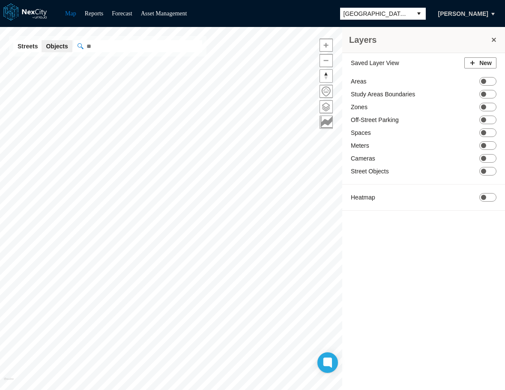
click at [399, 11] on span "[GEOGRAPHIC_DATA][PERSON_NAME]" at bounding box center [375, 13] width 65 height 9
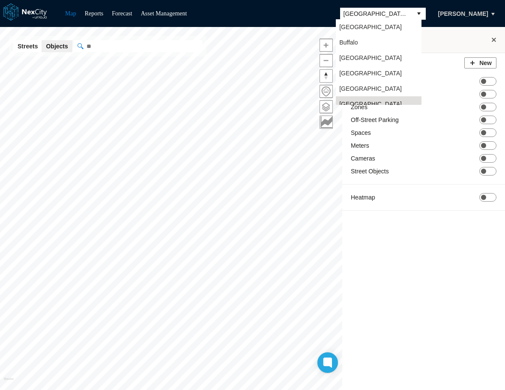
scroll to position [7, 0]
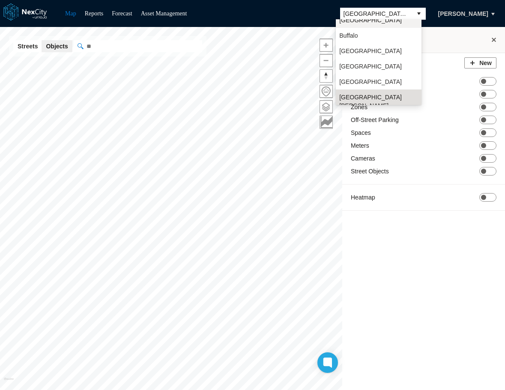
click at [374, 24] on li "[GEOGRAPHIC_DATA]" at bounding box center [379, 19] width 86 height 15
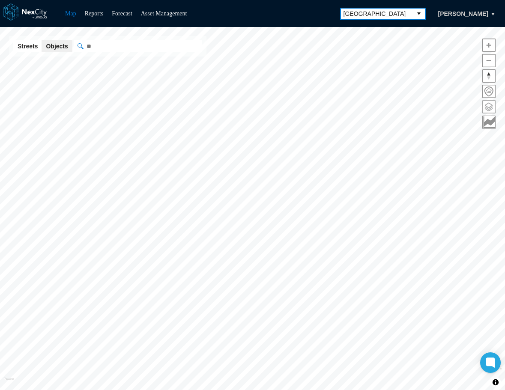
click at [488, 107] on span at bounding box center [489, 107] width 12 height 12
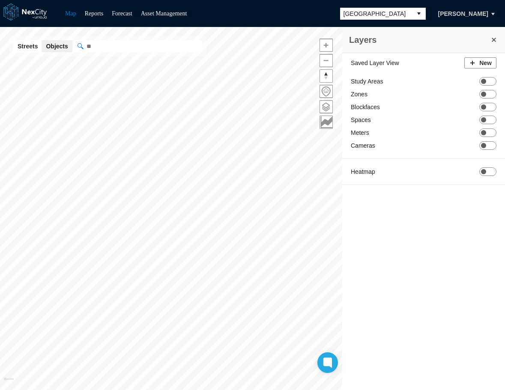
click at [417, 13] on button "select" at bounding box center [419, 14] width 14 height 12
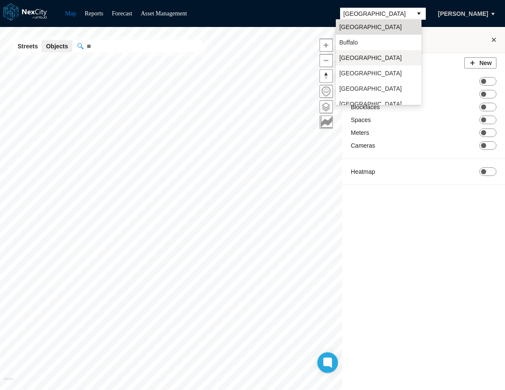
click at [371, 59] on li "[GEOGRAPHIC_DATA]" at bounding box center [379, 57] width 86 height 15
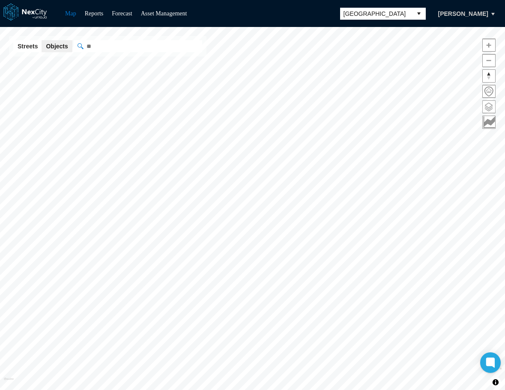
click at [490, 108] on span at bounding box center [489, 107] width 12 height 12
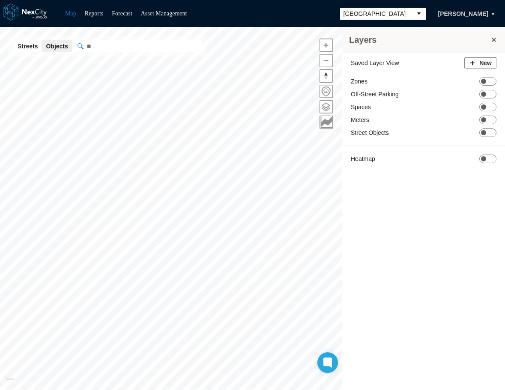
click at [396, 11] on span "[GEOGRAPHIC_DATA]" at bounding box center [375, 13] width 65 height 9
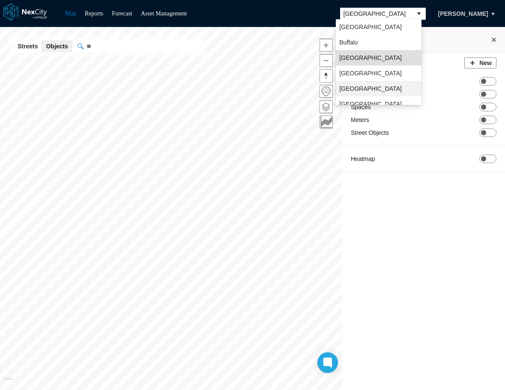
scroll to position [22, 0]
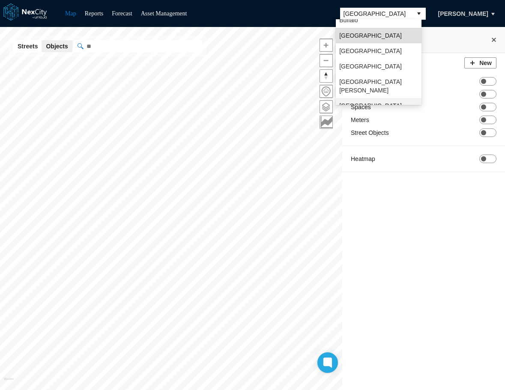
click at [358, 98] on li "[GEOGRAPHIC_DATA]" at bounding box center [379, 105] width 86 height 15
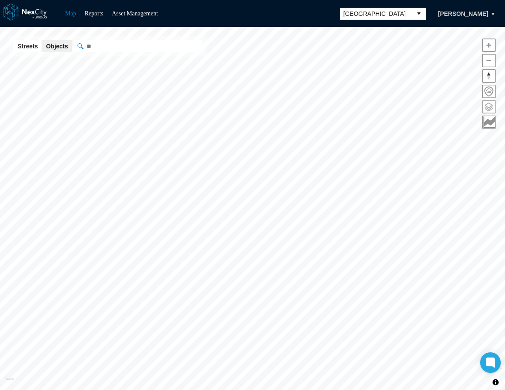
click at [487, 106] on span at bounding box center [489, 107] width 12 height 12
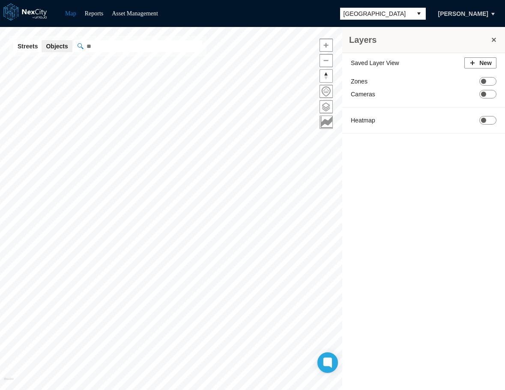
click at [388, 15] on span "[GEOGRAPHIC_DATA]" at bounding box center [375, 13] width 65 height 9
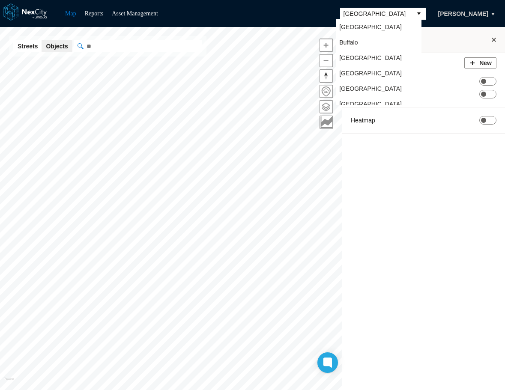
scroll to position [22, 0]
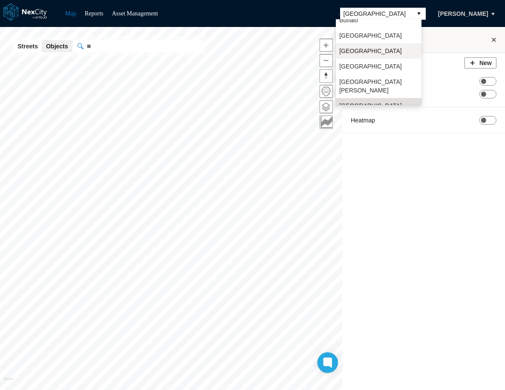
click at [369, 51] on span "[GEOGRAPHIC_DATA]" at bounding box center [370, 51] width 63 height 9
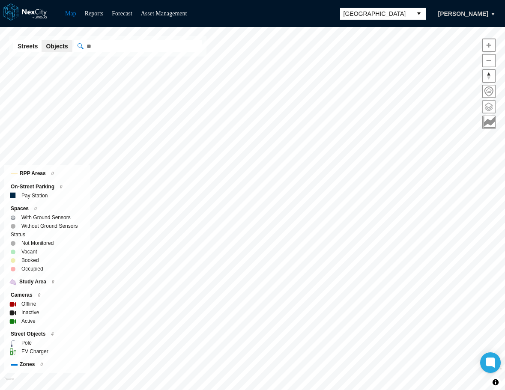
click at [488, 107] on span at bounding box center [489, 107] width 12 height 12
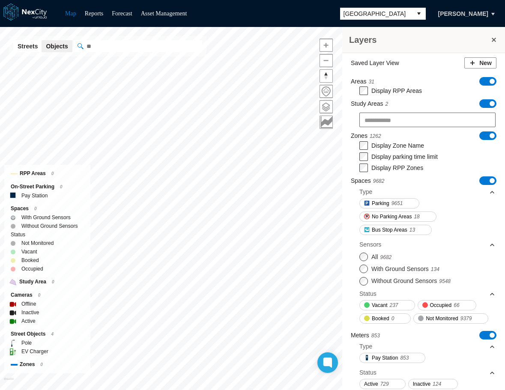
click at [486, 106] on span "ON OFF" at bounding box center [487, 103] width 17 height 9
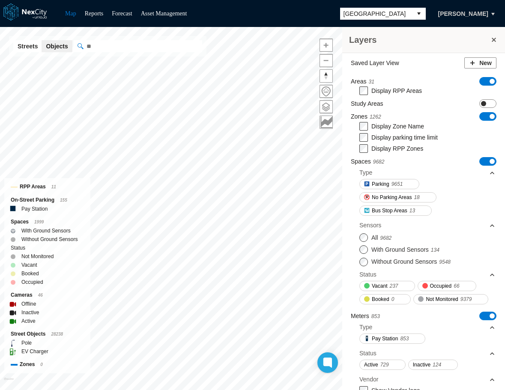
click at [489, 82] on span at bounding box center [491, 81] width 5 height 5
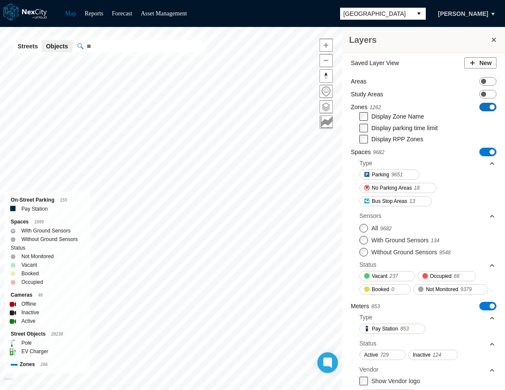
click at [481, 107] on span "ON OFF" at bounding box center [487, 107] width 17 height 9
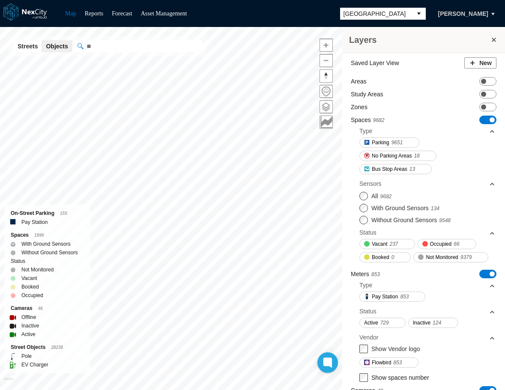
click at [479, 119] on span "ON OFF" at bounding box center [487, 120] width 17 height 9
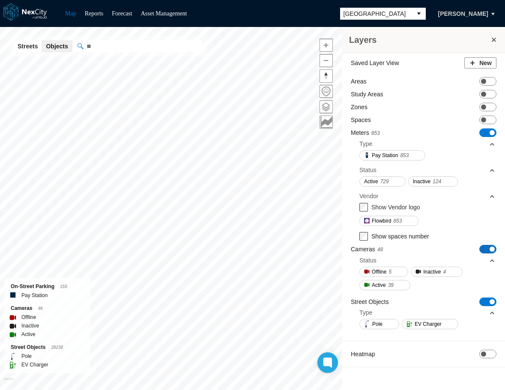
click at [489, 248] on span at bounding box center [491, 249] width 5 height 5
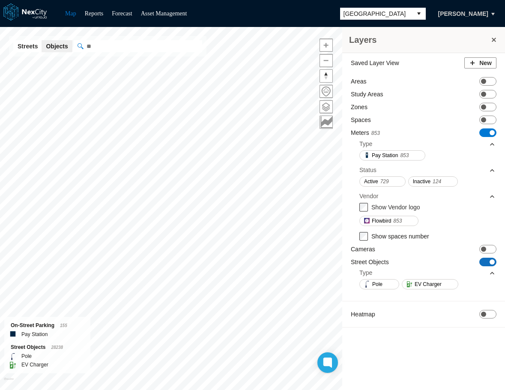
click at [483, 262] on span "ON OFF" at bounding box center [487, 262] width 17 height 9
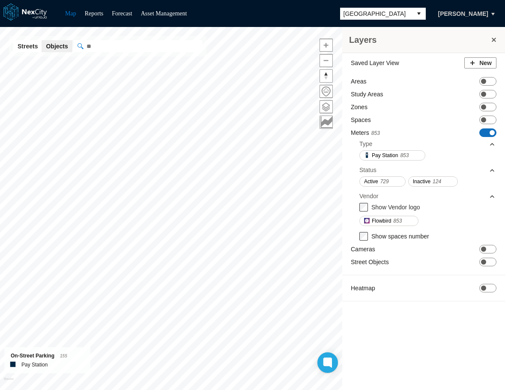
click at [495, 132] on span "ON OFF" at bounding box center [487, 132] width 17 height 9
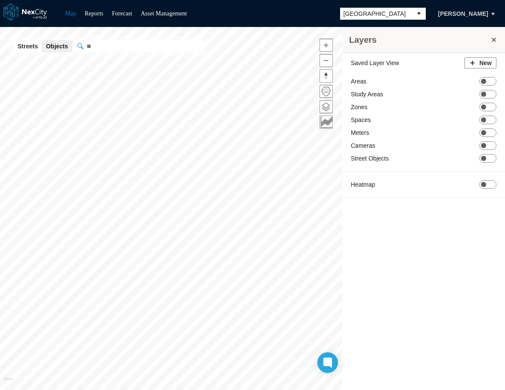
click at [412, 12] on button "select" at bounding box center [419, 14] width 14 height 12
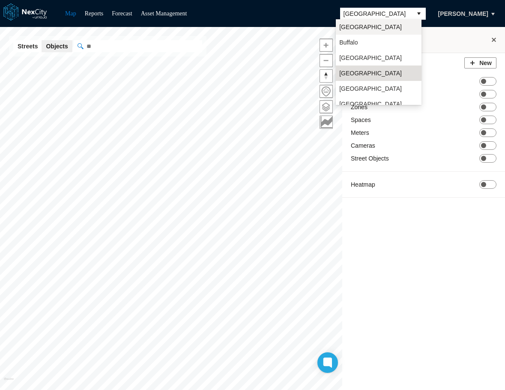
click at [371, 25] on li "[GEOGRAPHIC_DATA]" at bounding box center [379, 26] width 86 height 15
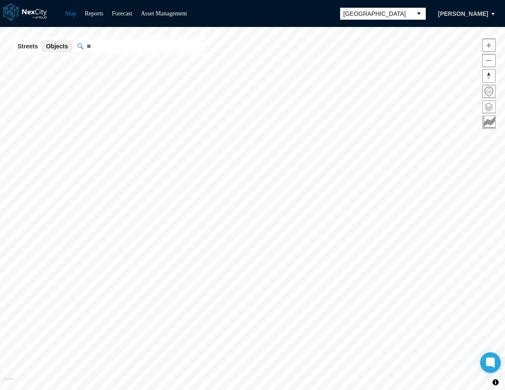
click at [489, 108] on span at bounding box center [489, 107] width 12 height 12
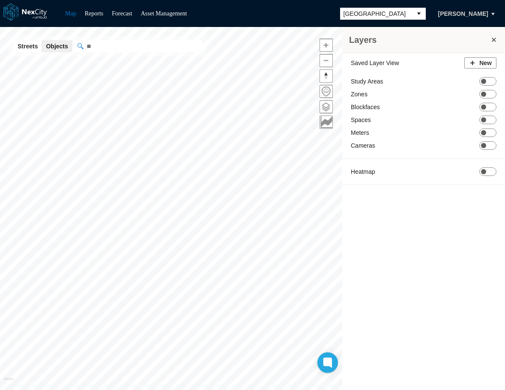
click at [412, 15] on button "select" at bounding box center [419, 14] width 14 height 12
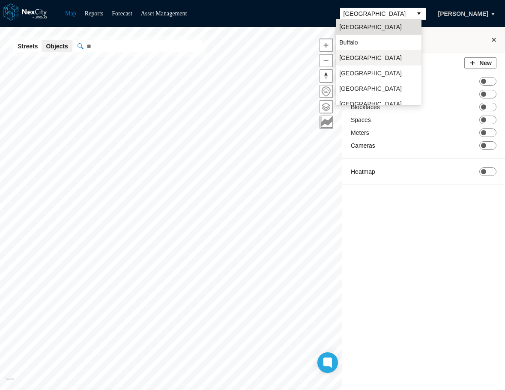
click at [360, 56] on span "[GEOGRAPHIC_DATA]" at bounding box center [370, 58] width 63 height 9
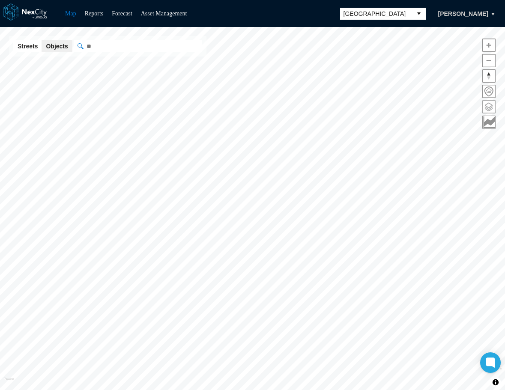
click at [488, 104] on span at bounding box center [489, 107] width 12 height 12
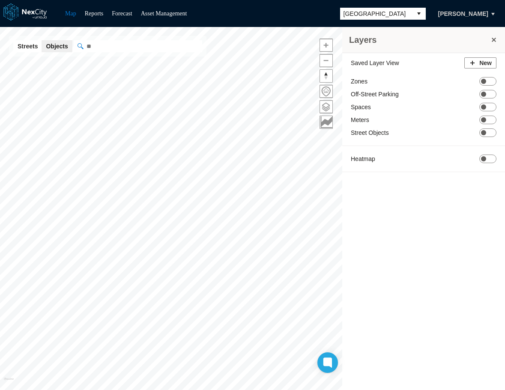
click at [412, 17] on button "select" at bounding box center [419, 14] width 14 height 12
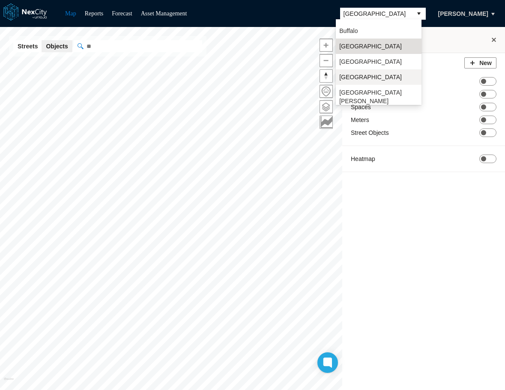
scroll to position [22, 0]
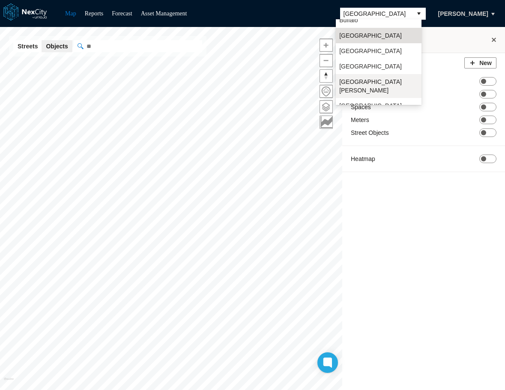
click at [353, 83] on span "[GEOGRAPHIC_DATA][PERSON_NAME]" at bounding box center [378, 85] width 79 height 17
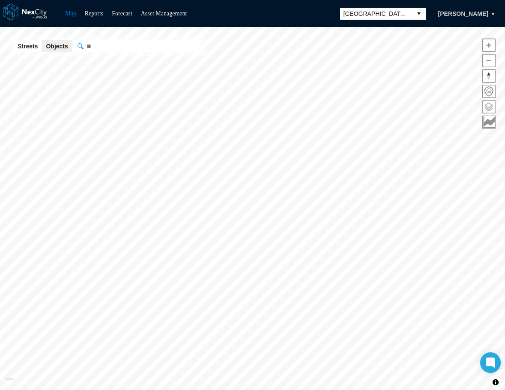
click at [488, 103] on span at bounding box center [489, 107] width 12 height 12
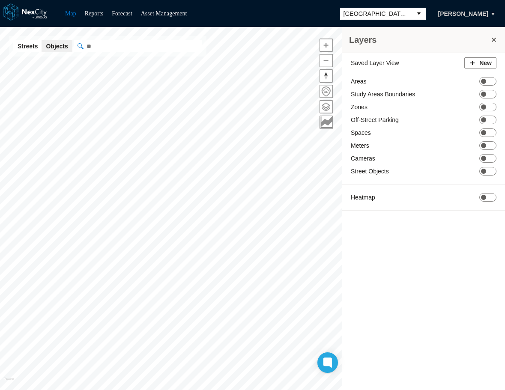
click at [407, 10] on span "[GEOGRAPHIC_DATA][PERSON_NAME]" at bounding box center [376, 14] width 72 height 12
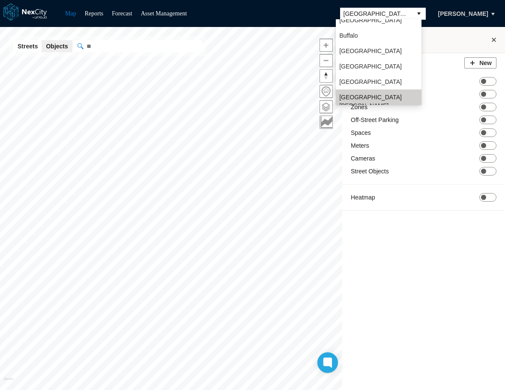
scroll to position [22, 0]
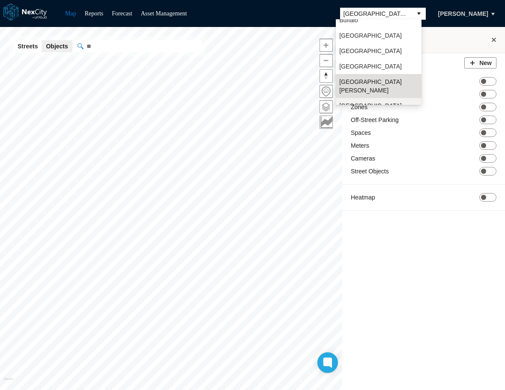
click at [352, 101] on span "[GEOGRAPHIC_DATA]" at bounding box center [370, 105] width 63 height 9
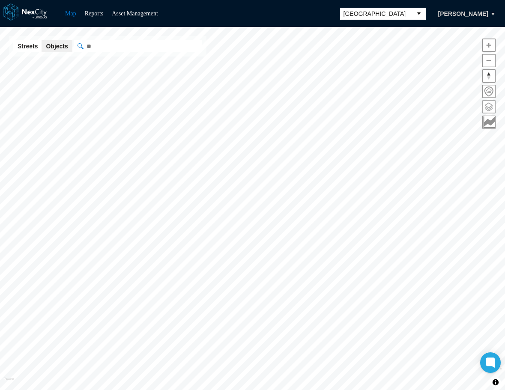
click at [487, 107] on span at bounding box center [489, 107] width 12 height 12
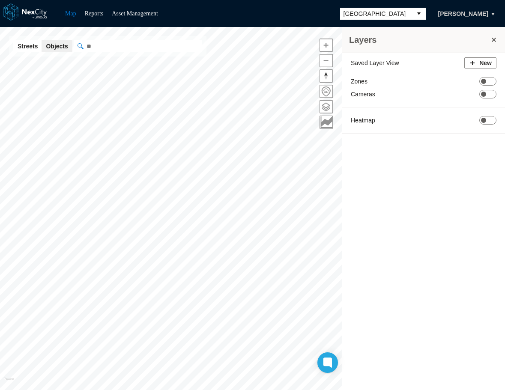
click at [407, 9] on span "[GEOGRAPHIC_DATA]" at bounding box center [376, 14] width 72 height 12
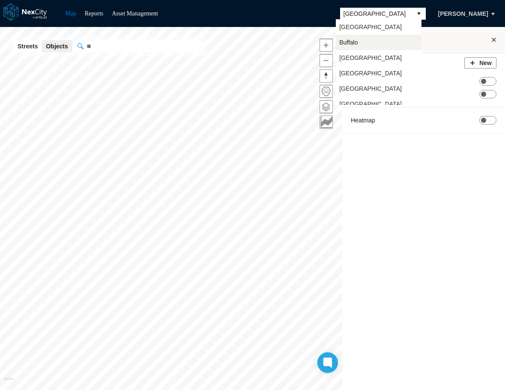
scroll to position [22, 0]
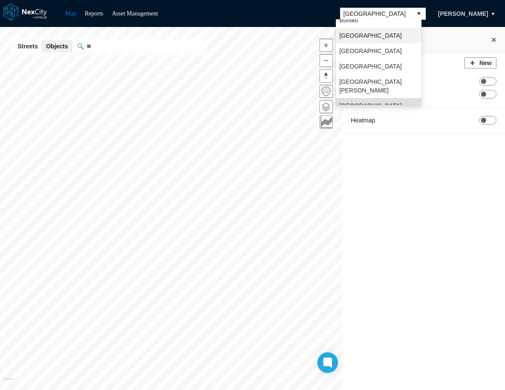
click at [363, 38] on li "[GEOGRAPHIC_DATA]" at bounding box center [379, 35] width 86 height 15
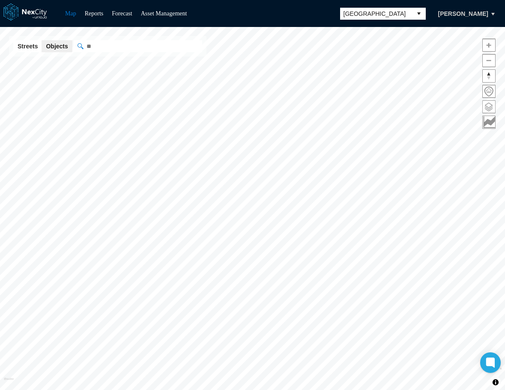
click at [487, 101] on span at bounding box center [489, 107] width 12 height 12
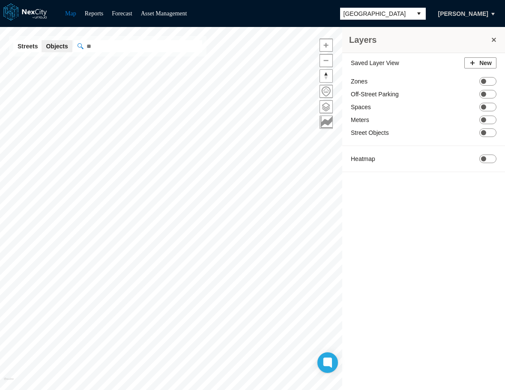
click at [413, 12] on button "select" at bounding box center [419, 14] width 14 height 12
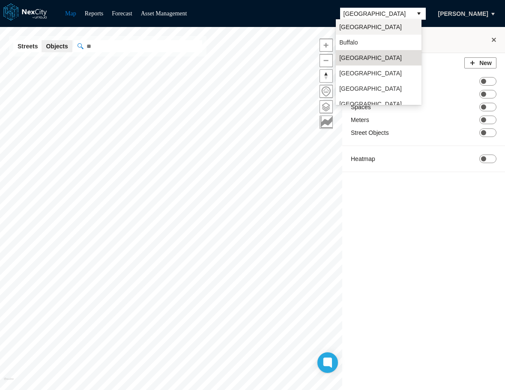
click at [377, 25] on li "[GEOGRAPHIC_DATA]" at bounding box center [379, 26] width 86 height 15
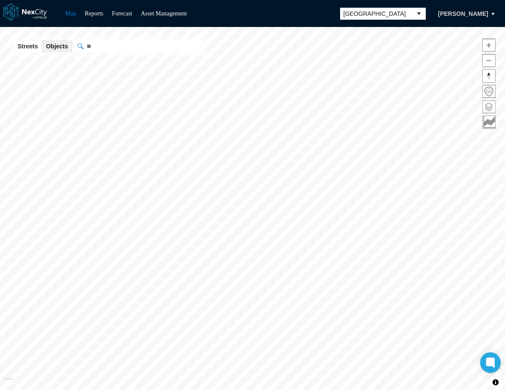
click at [487, 104] on span at bounding box center [489, 107] width 12 height 12
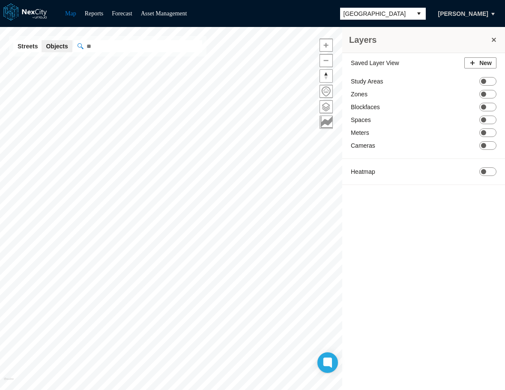
click at [490, 108] on div "Blockfaces ON OFF" at bounding box center [424, 107] width 146 height 9
click at [406, 17] on span "[GEOGRAPHIC_DATA]" at bounding box center [376, 14] width 72 height 12
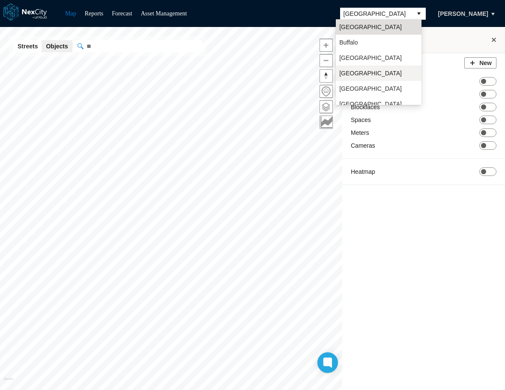
click at [367, 70] on span "[GEOGRAPHIC_DATA]" at bounding box center [370, 73] width 63 height 9
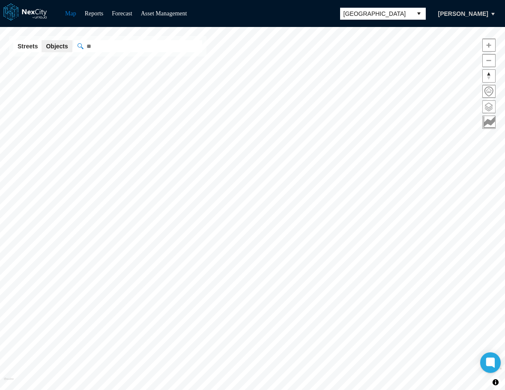
click at [490, 108] on span at bounding box center [489, 107] width 12 height 12
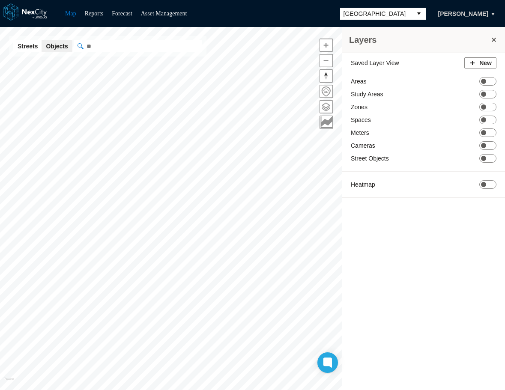
click at [414, 13] on button "select" at bounding box center [419, 14] width 14 height 12
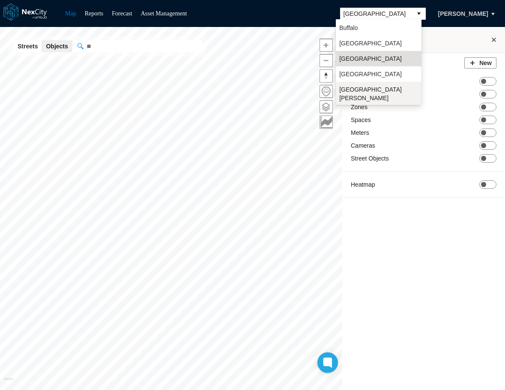
scroll to position [22, 0]
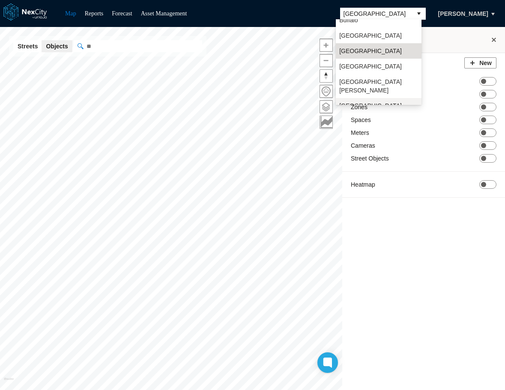
click at [358, 98] on li "[GEOGRAPHIC_DATA]" at bounding box center [379, 105] width 86 height 15
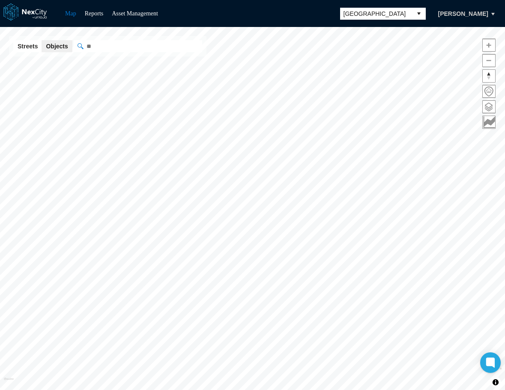
click at [489, 103] on span at bounding box center [489, 107] width 12 height 12
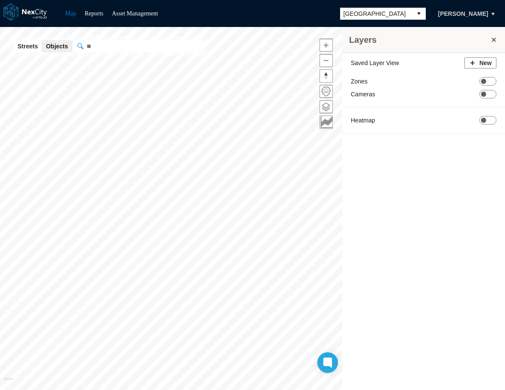
click at [415, 12] on button "select" at bounding box center [419, 14] width 14 height 12
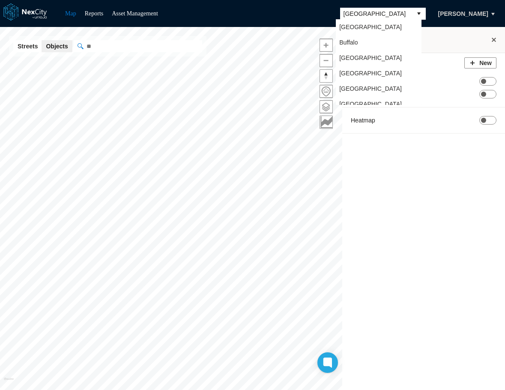
scroll to position [22, 0]
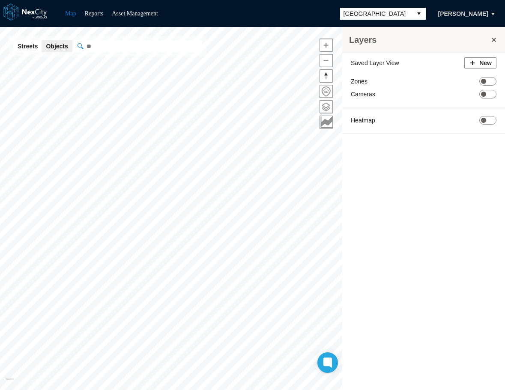
click at [414, 15] on button "select" at bounding box center [419, 14] width 14 height 12
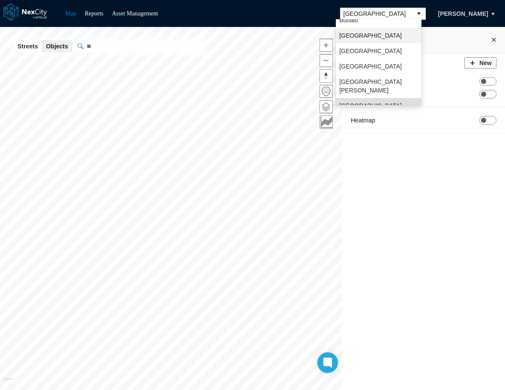
scroll to position [0, 0]
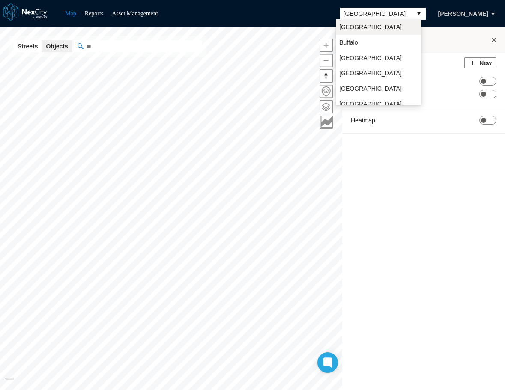
click at [363, 25] on span "[GEOGRAPHIC_DATA]" at bounding box center [370, 27] width 63 height 9
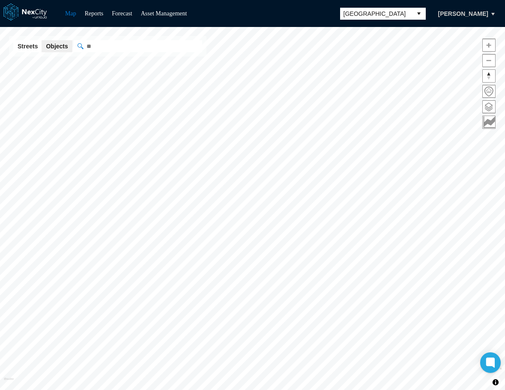
click at [490, 107] on span at bounding box center [489, 107] width 12 height 12
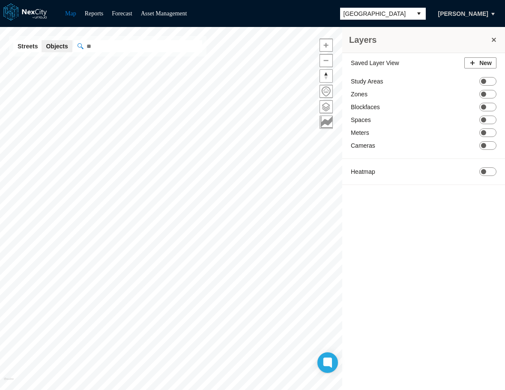
click at [412, 11] on button "select" at bounding box center [419, 14] width 14 height 12
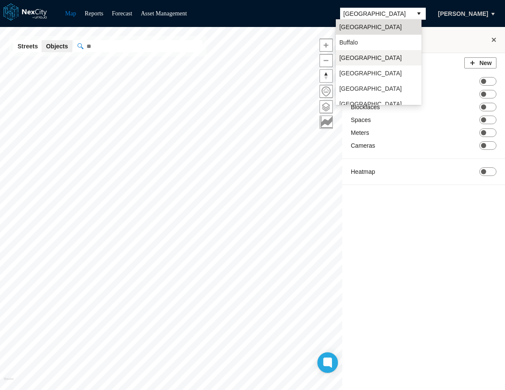
click at [352, 60] on span "[GEOGRAPHIC_DATA]" at bounding box center [370, 58] width 63 height 9
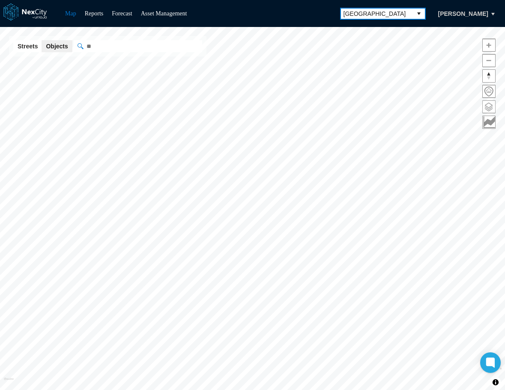
click at [489, 106] on span at bounding box center [489, 107] width 12 height 12
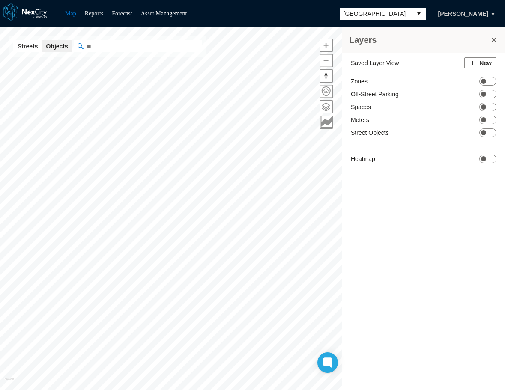
click at [416, 12] on button "select" at bounding box center [419, 14] width 14 height 12
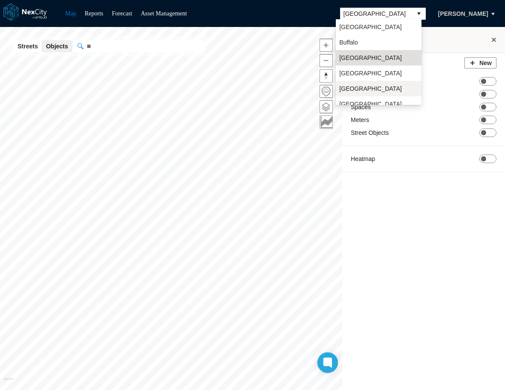
click at [360, 89] on span "[GEOGRAPHIC_DATA]" at bounding box center [370, 88] width 63 height 9
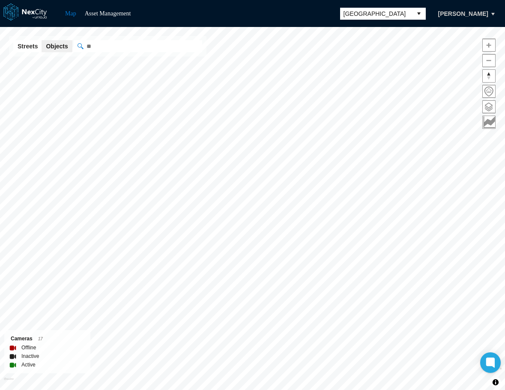
click at [487, 107] on span at bounding box center [489, 107] width 12 height 12
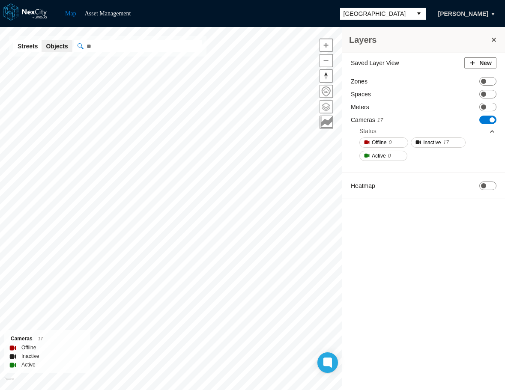
click at [489, 108] on div "Layers Saved Layer View New Zones ON OFF Spaces ON OFF Meters ON OFF Cameras 17…" at bounding box center [411, 211] width 185 height 369
click at [489, 122] on span "ON OFF" at bounding box center [487, 120] width 17 height 9
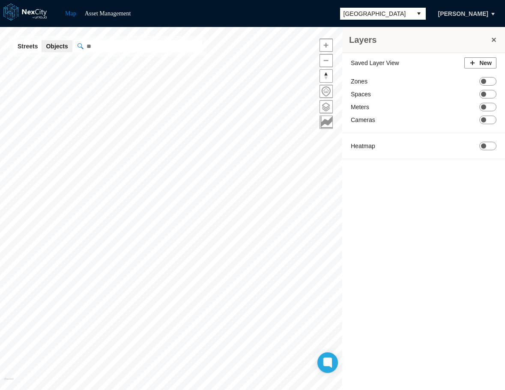
click at [414, 10] on button "select" at bounding box center [419, 14] width 14 height 12
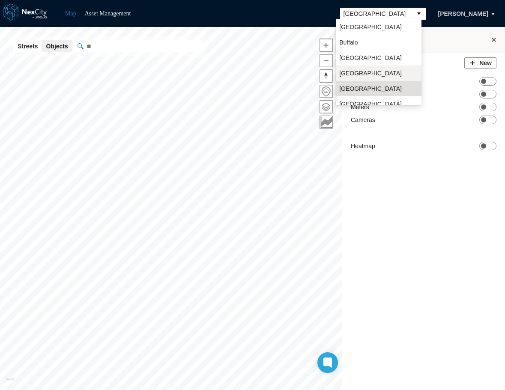
scroll to position [22, 0]
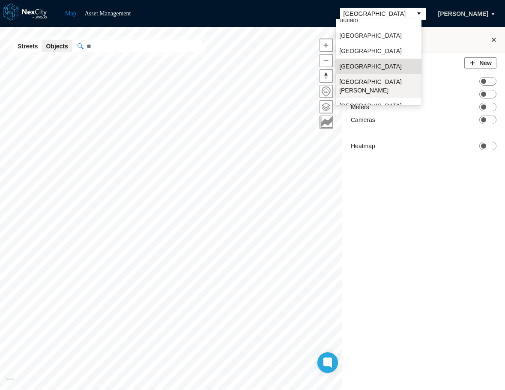
click at [360, 81] on span "[GEOGRAPHIC_DATA][PERSON_NAME]" at bounding box center [378, 85] width 79 height 17
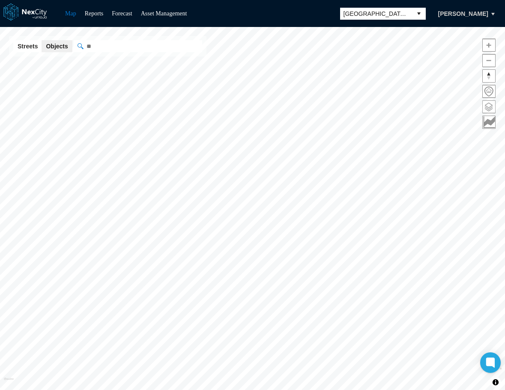
click at [490, 108] on span at bounding box center [489, 107] width 12 height 12
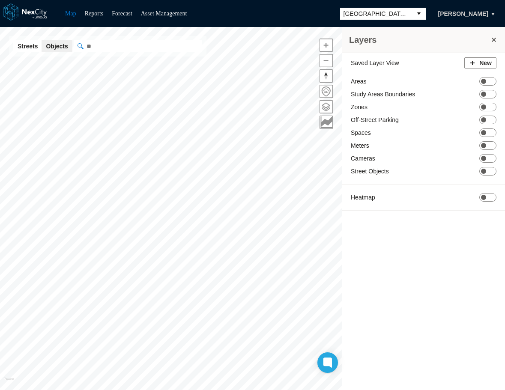
click at [414, 15] on button "select" at bounding box center [419, 14] width 14 height 12
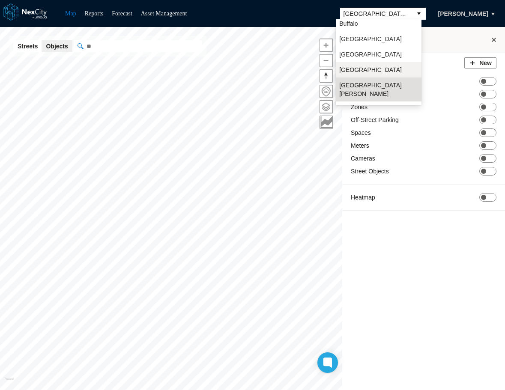
scroll to position [22, 0]
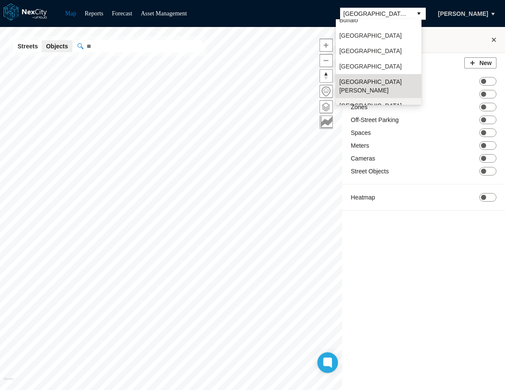
click at [354, 101] on span "[GEOGRAPHIC_DATA]" at bounding box center [370, 105] width 63 height 9
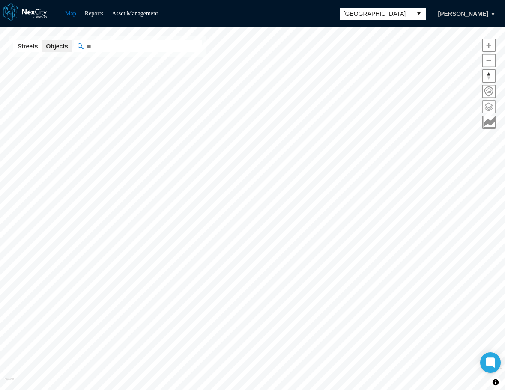
click at [488, 105] on span at bounding box center [489, 107] width 12 height 12
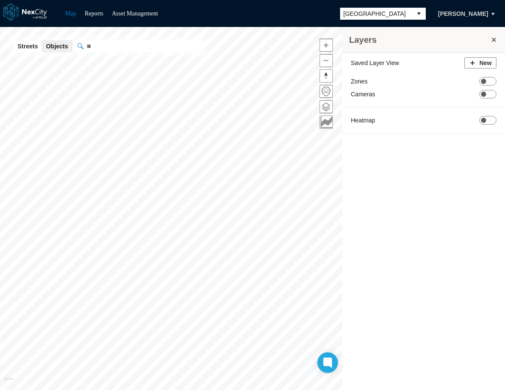
click at [414, 10] on button "select" at bounding box center [419, 14] width 14 height 12
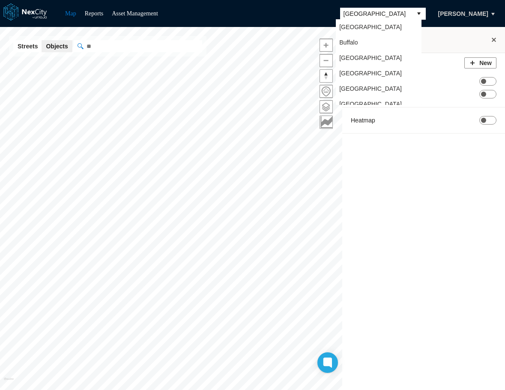
scroll to position [22, 0]
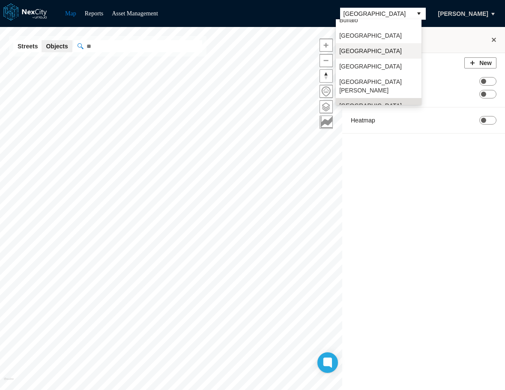
click at [360, 50] on span "[GEOGRAPHIC_DATA]" at bounding box center [370, 51] width 63 height 9
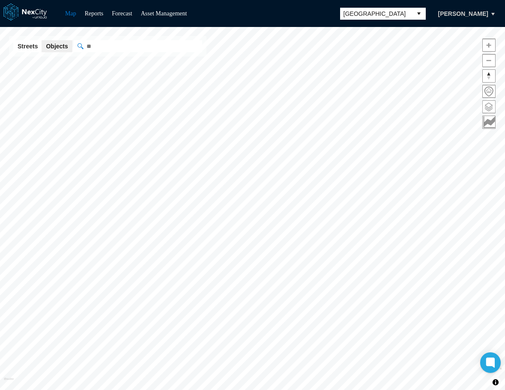
click at [488, 105] on span at bounding box center [489, 107] width 12 height 12
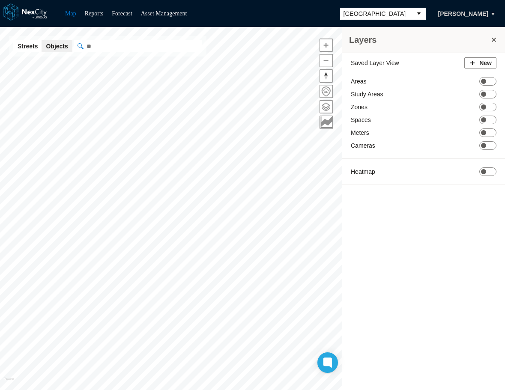
click at [415, 9] on button "select" at bounding box center [419, 14] width 14 height 12
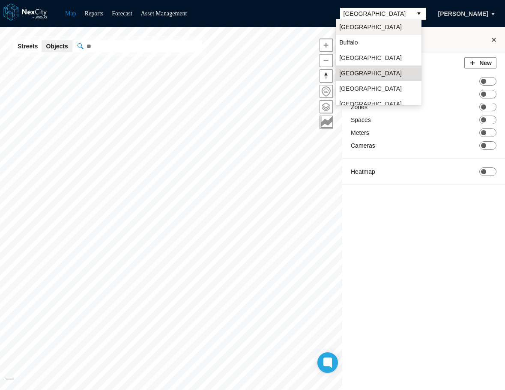
click at [359, 26] on span "[GEOGRAPHIC_DATA]" at bounding box center [370, 27] width 63 height 9
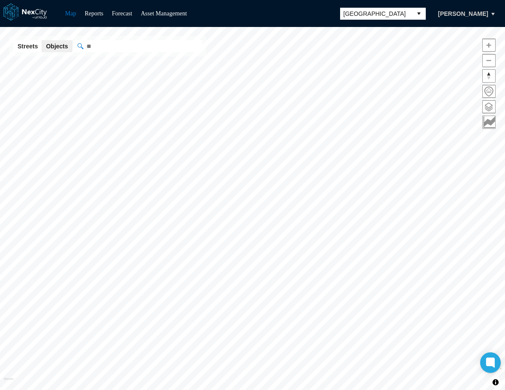
click at [486, 107] on span at bounding box center [489, 107] width 12 height 12
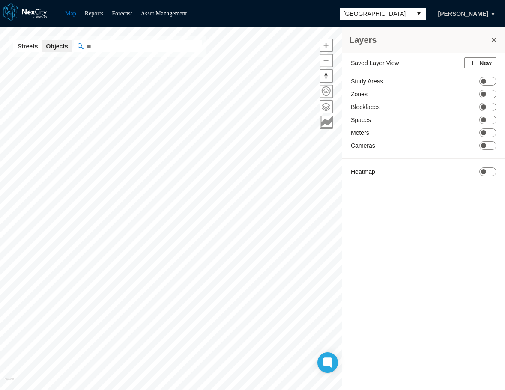
click at [418, 12] on button "select" at bounding box center [419, 14] width 14 height 12
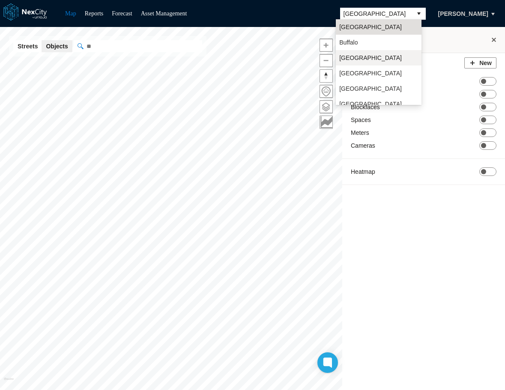
click at [363, 57] on span "[GEOGRAPHIC_DATA]" at bounding box center [370, 58] width 63 height 9
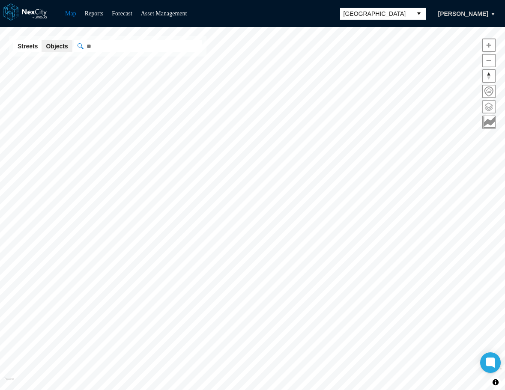
click at [488, 106] on span at bounding box center [489, 107] width 12 height 12
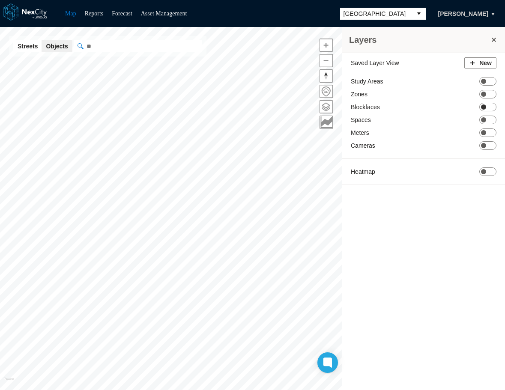
click at [488, 107] on span "ON OFF" at bounding box center [487, 107] width 17 height 9
click at [412, 14] on button "select" at bounding box center [419, 14] width 14 height 12
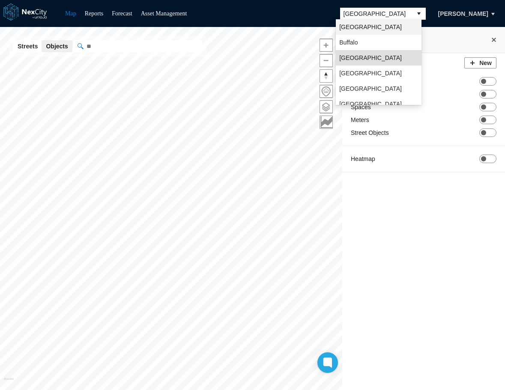
click at [363, 31] on li "[GEOGRAPHIC_DATA]" at bounding box center [379, 26] width 86 height 15
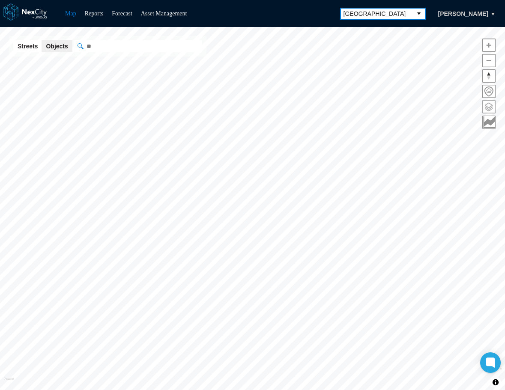
click at [488, 108] on span at bounding box center [489, 107] width 12 height 12
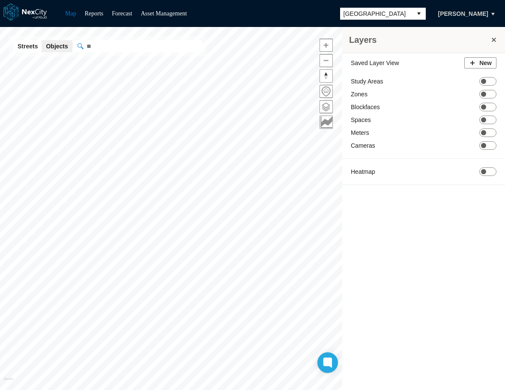
click at [416, 14] on button "select" at bounding box center [419, 14] width 14 height 12
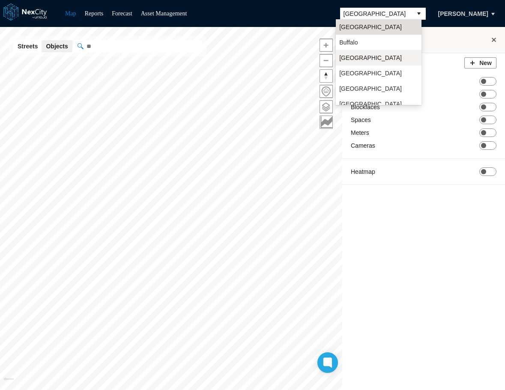
click at [352, 57] on span "[GEOGRAPHIC_DATA]" at bounding box center [370, 58] width 63 height 9
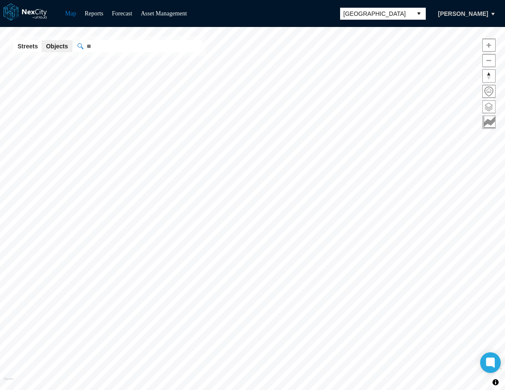
click at [487, 102] on span at bounding box center [489, 107] width 12 height 12
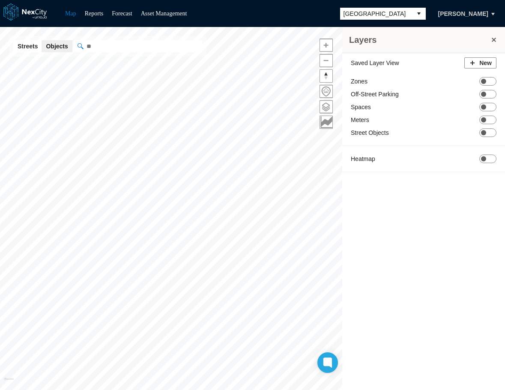
click at [414, 16] on button "select" at bounding box center [419, 14] width 14 height 12
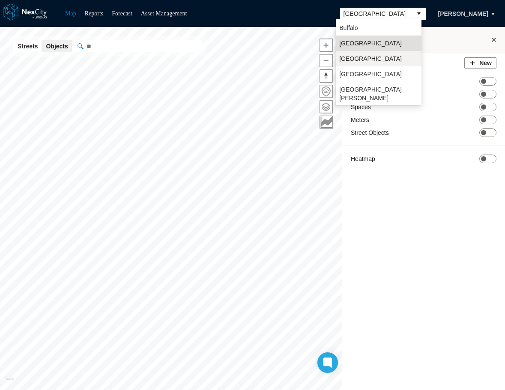
scroll to position [22, 0]
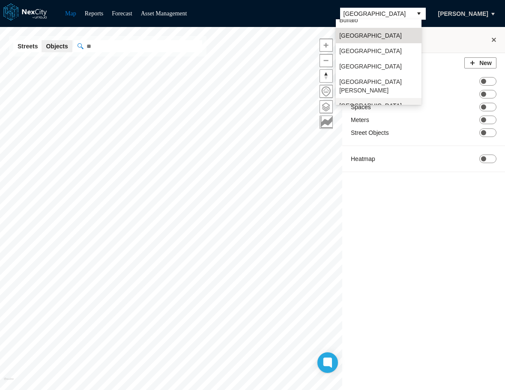
click at [352, 101] on span "[GEOGRAPHIC_DATA]" at bounding box center [370, 105] width 63 height 9
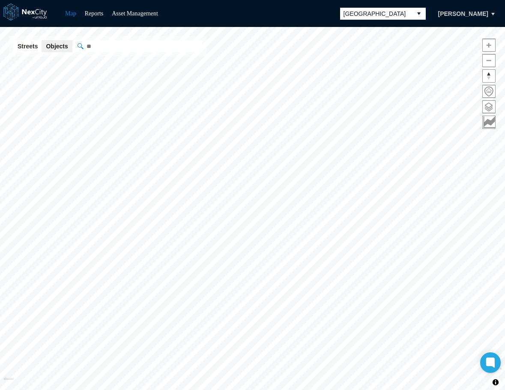
click at [487, 107] on span at bounding box center [489, 107] width 12 height 12
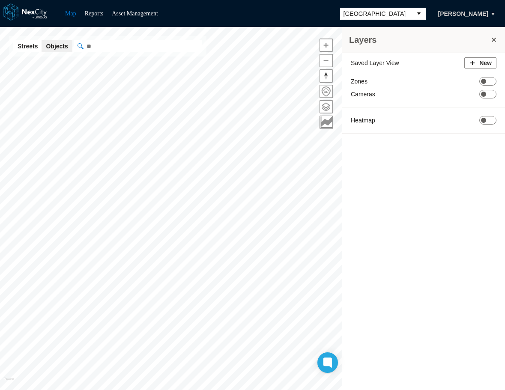
click at [415, 11] on button "select" at bounding box center [419, 14] width 14 height 12
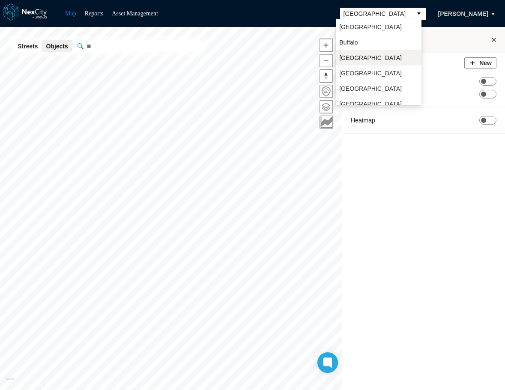
click at [358, 35] on ul "[GEOGRAPHIC_DATA] [GEOGRAPHIC_DATA] [GEOGRAPHIC_DATA] [GEOGRAPHIC_DATA] [GEOGRA…" at bounding box center [379, 77] width 86 height 116
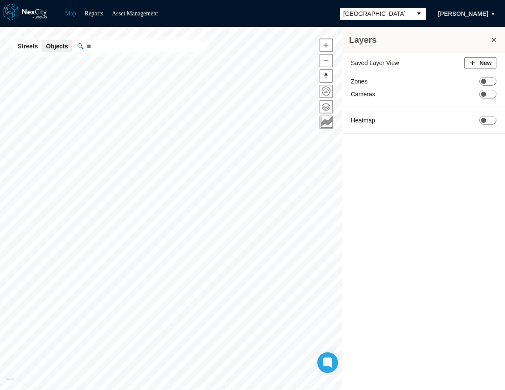
click at [404, 9] on span "[GEOGRAPHIC_DATA]" at bounding box center [376, 14] width 72 height 12
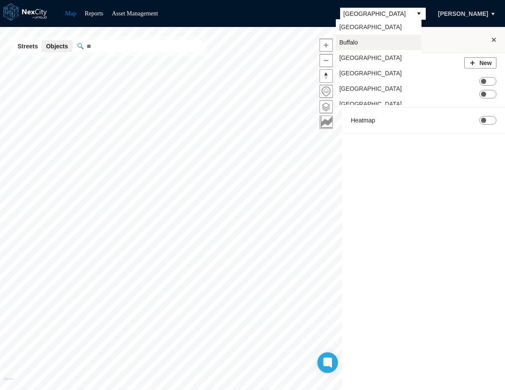
scroll to position [22, 0]
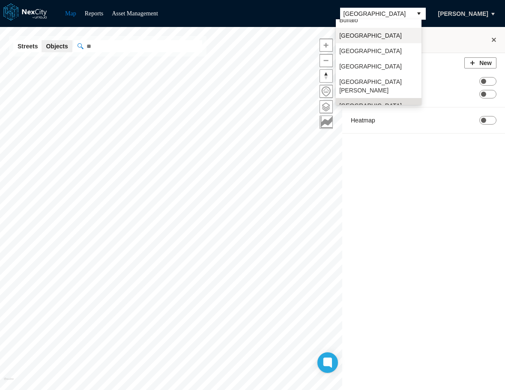
click at [357, 35] on span "[GEOGRAPHIC_DATA]" at bounding box center [370, 35] width 63 height 9
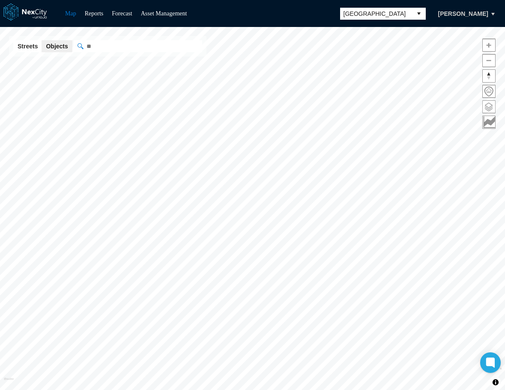
click at [489, 107] on span at bounding box center [489, 107] width 12 height 12
